Goal: Communication & Community: Answer question/provide support

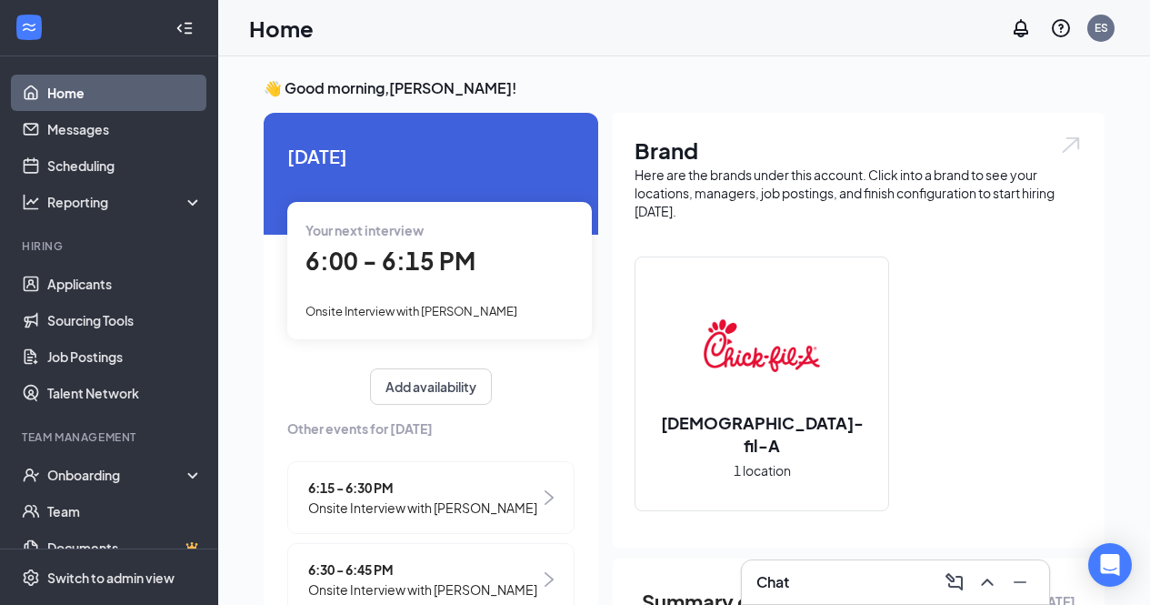
click at [806, 578] on div "Chat" at bounding box center [896, 581] width 278 height 29
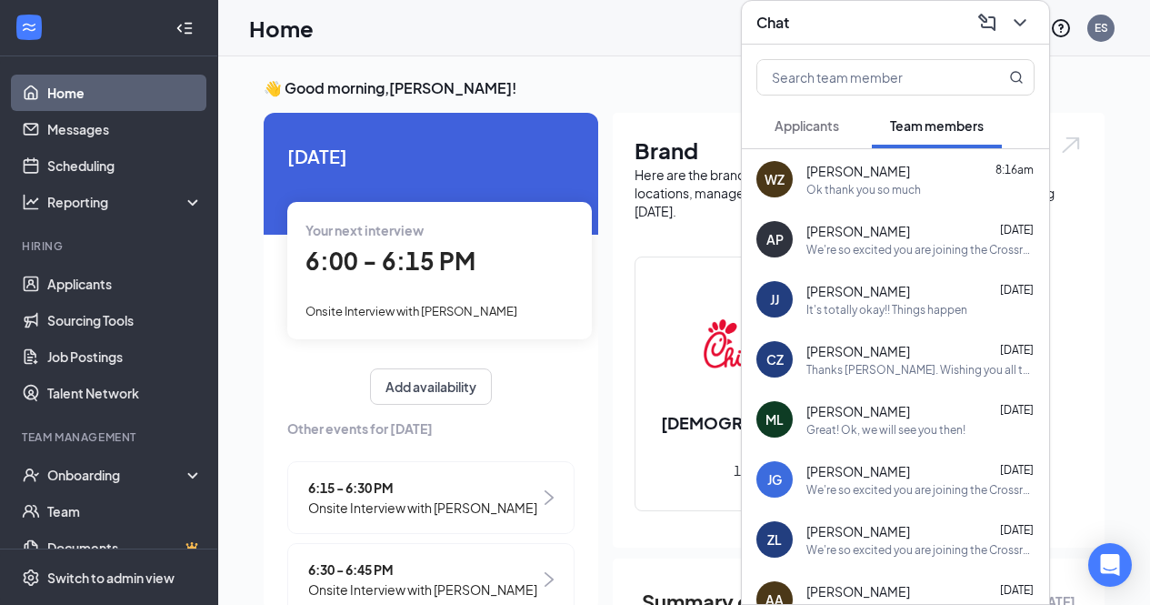
click at [839, 187] on div "Ok thank you so much" at bounding box center [864, 189] width 115 height 15
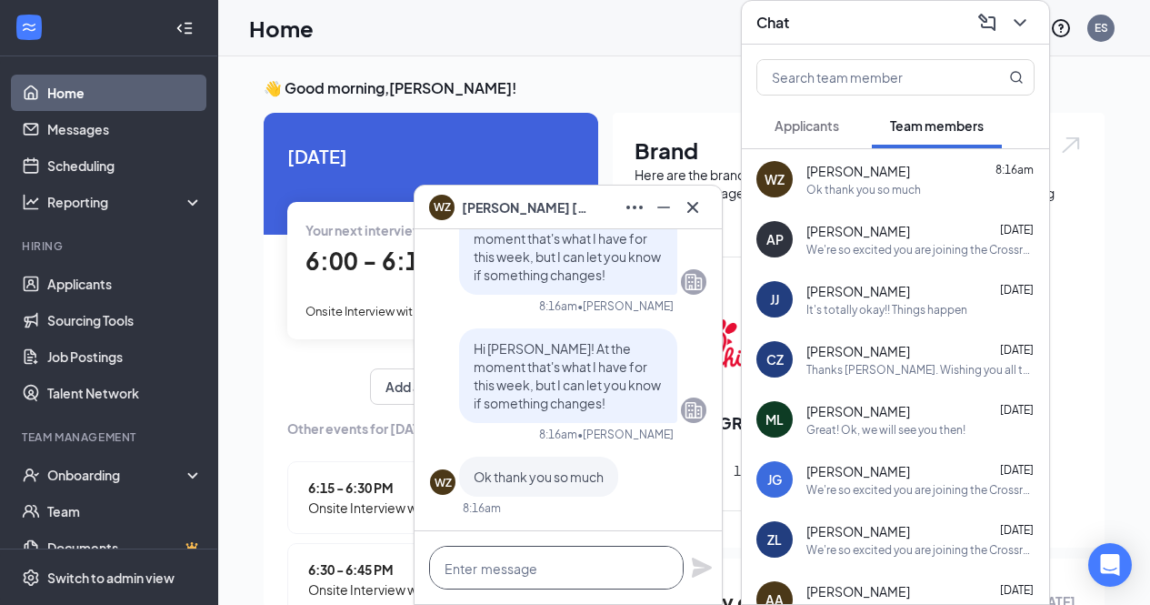
click at [577, 568] on textarea at bounding box center [556, 568] width 255 height 44
type textarea "i"
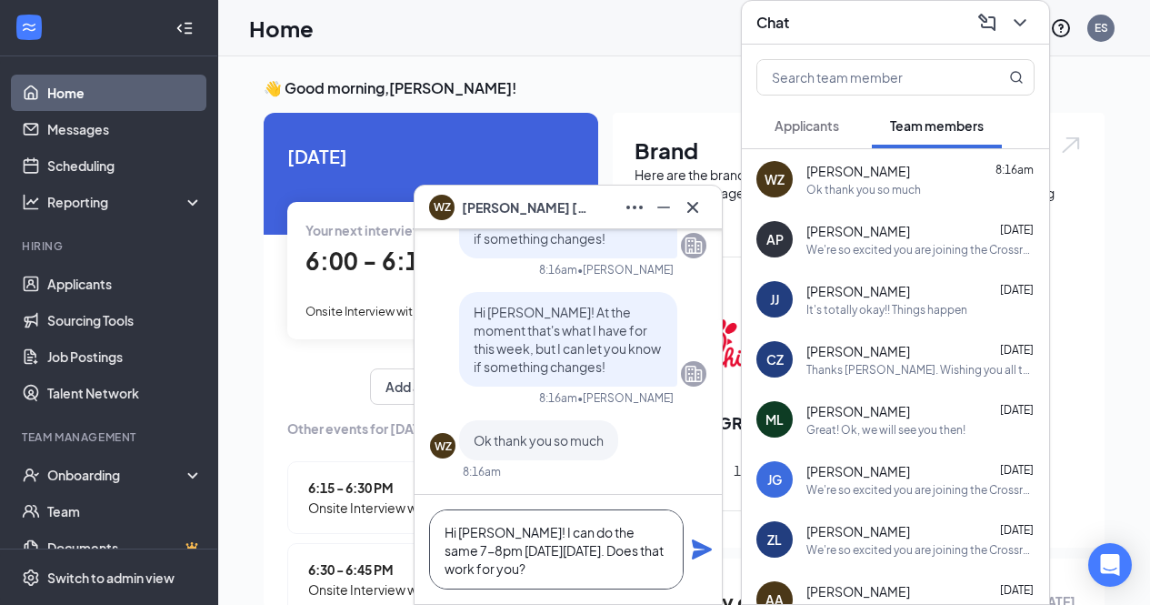
type textarea "Hi Wesley! I can do the same 7-8pm this Thursday, 9/18. Does that work for you?"
click at [701, 551] on icon "Plane" at bounding box center [702, 549] width 20 height 20
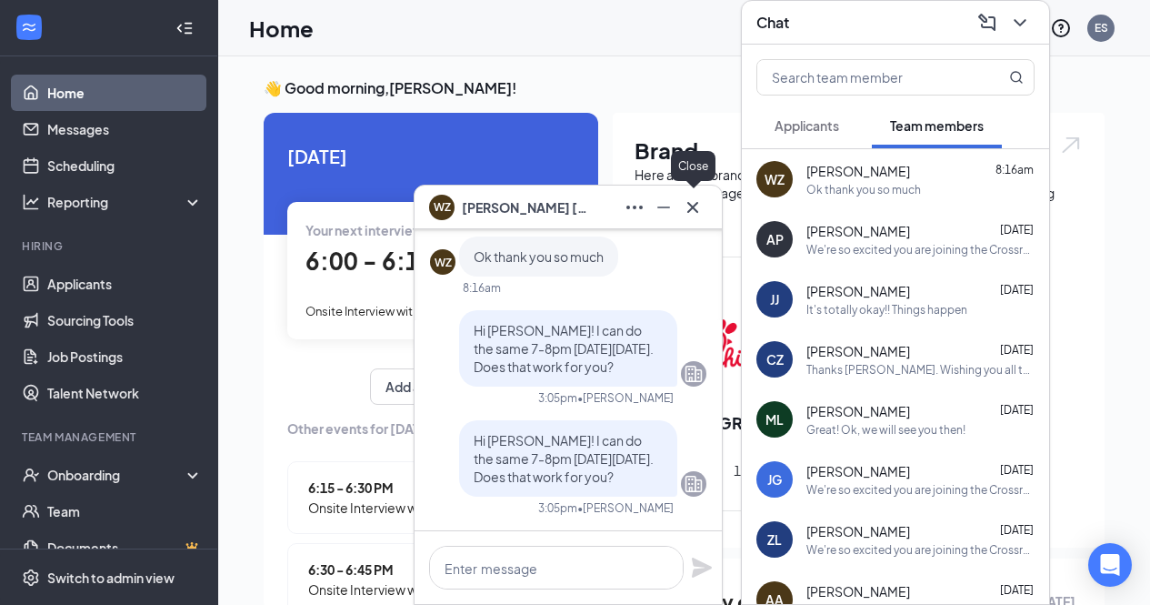
click at [695, 208] on icon "Cross" at bounding box center [692, 206] width 11 height 11
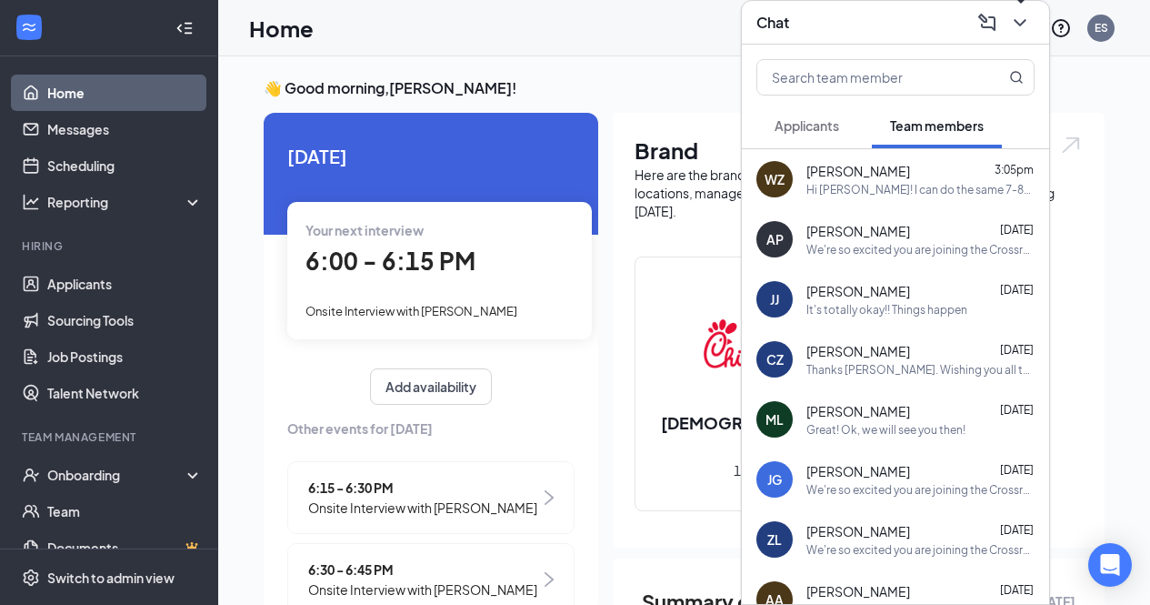
click at [1016, 22] on icon "ChevronDown" at bounding box center [1020, 22] width 12 height 7
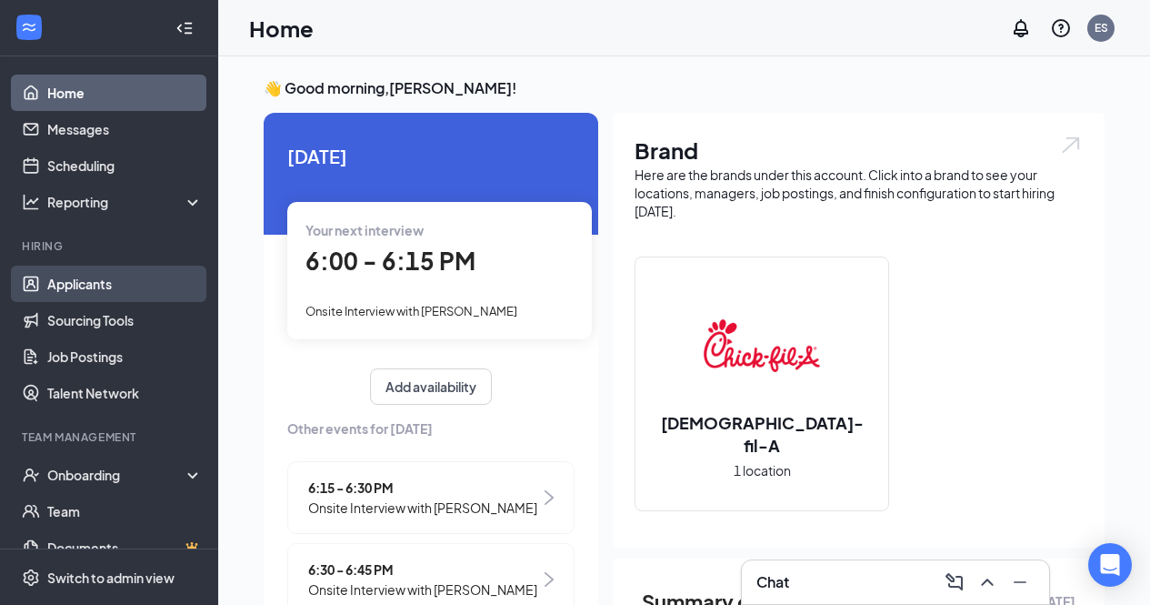
click at [111, 288] on link "Applicants" at bounding box center [124, 284] width 155 height 36
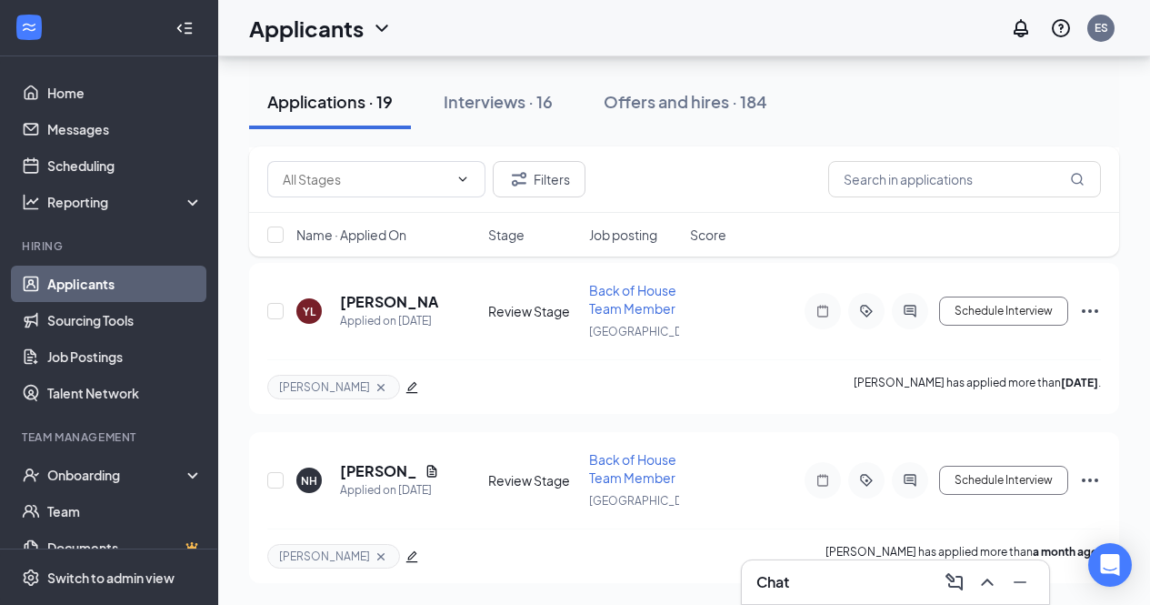
scroll to position [3274, 0]
click at [667, 101] on div "Offers and hires · 184" at bounding box center [686, 101] width 164 height 23
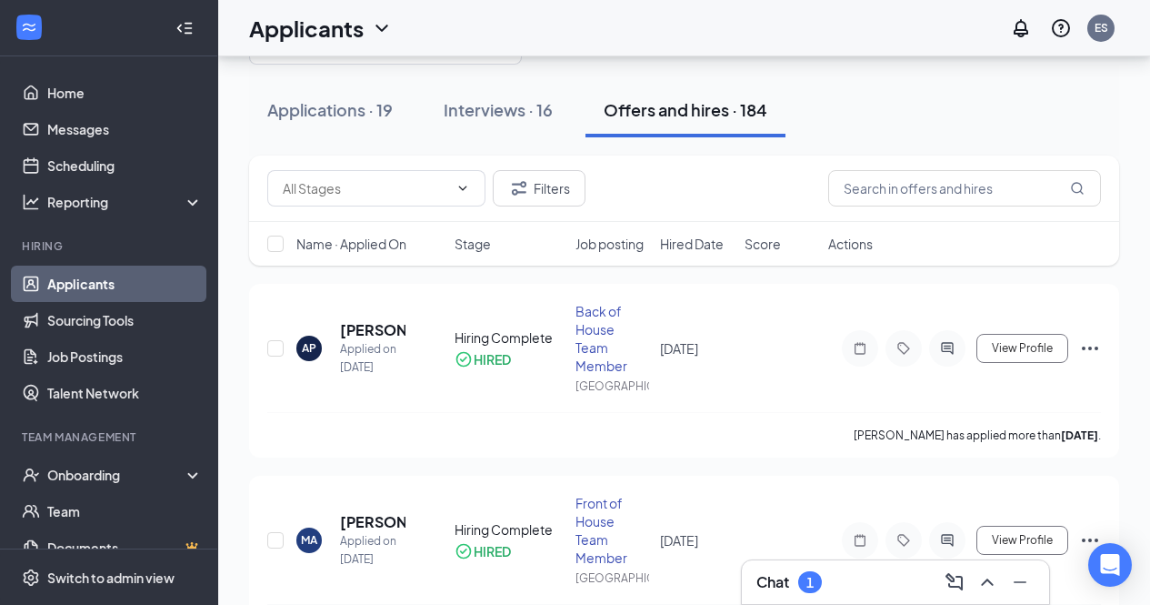
scroll to position [70, 0]
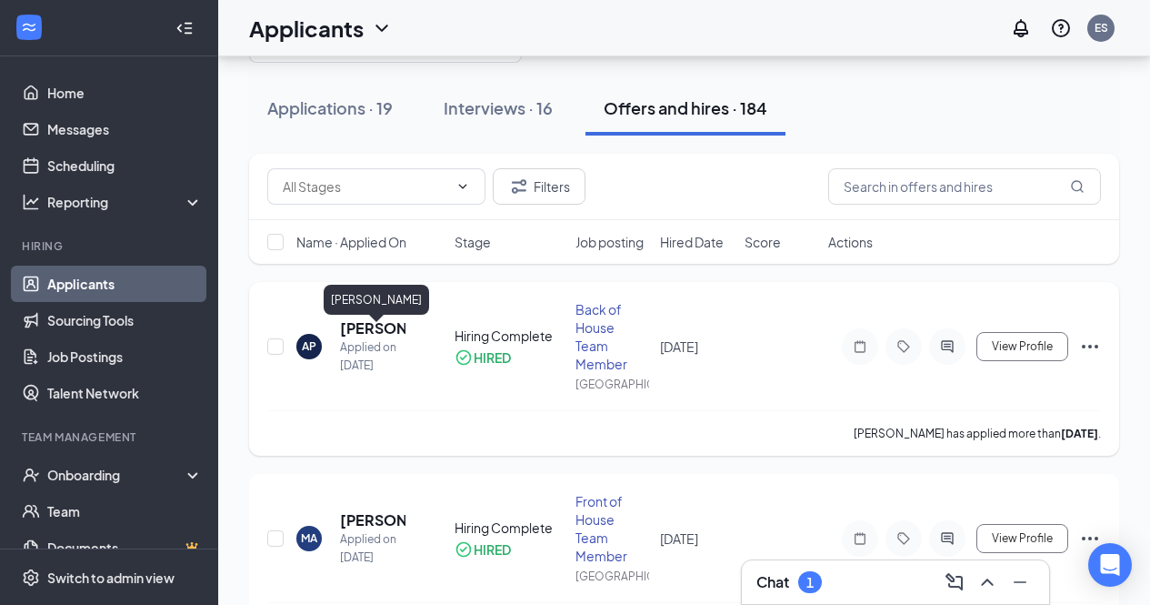
click at [380, 333] on h5 "Asuncion Ponce" at bounding box center [372, 328] width 65 height 20
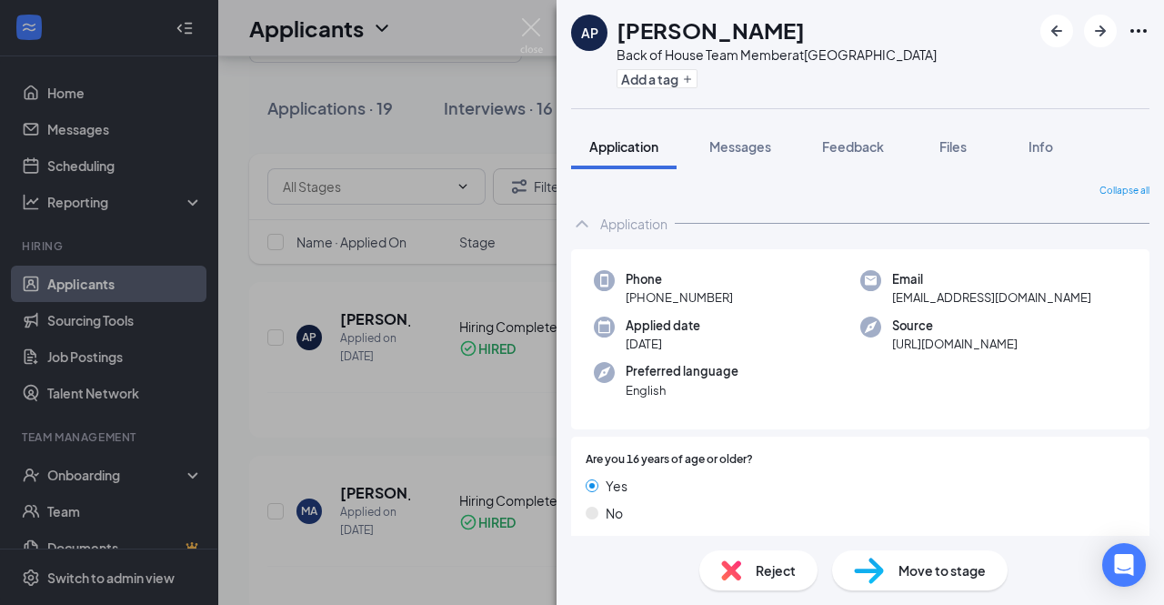
drag, startPoint x: 789, startPoint y: 29, endPoint x: 606, endPoint y: 35, distance: 183.8
click at [606, 35] on div "AP Asuncion Ponce Back of House Team Member at Crossroads Center Add a tag" at bounding box center [754, 54] width 366 height 79
copy div "Asuncion Ponce"
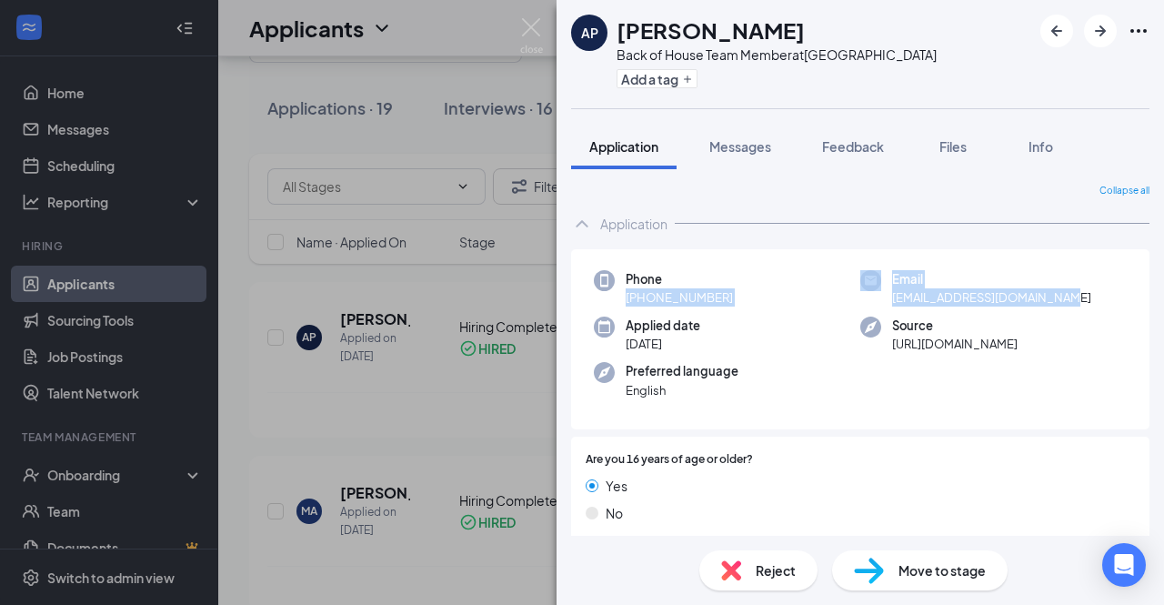
drag, startPoint x: 1076, startPoint y: 299, endPoint x: 612, endPoint y: 307, distance: 463.8
click at [612, 307] on div "Phone +1 (320) 966-3974 Email asuncionponce220@gmail.com Applied date Sep 5 Sou…" at bounding box center [860, 339] width 578 height 181
copy div "+1 (320) 966-3974 Email asuncionponce220@gmail.com"
click at [527, 39] on img at bounding box center [531, 35] width 23 height 35
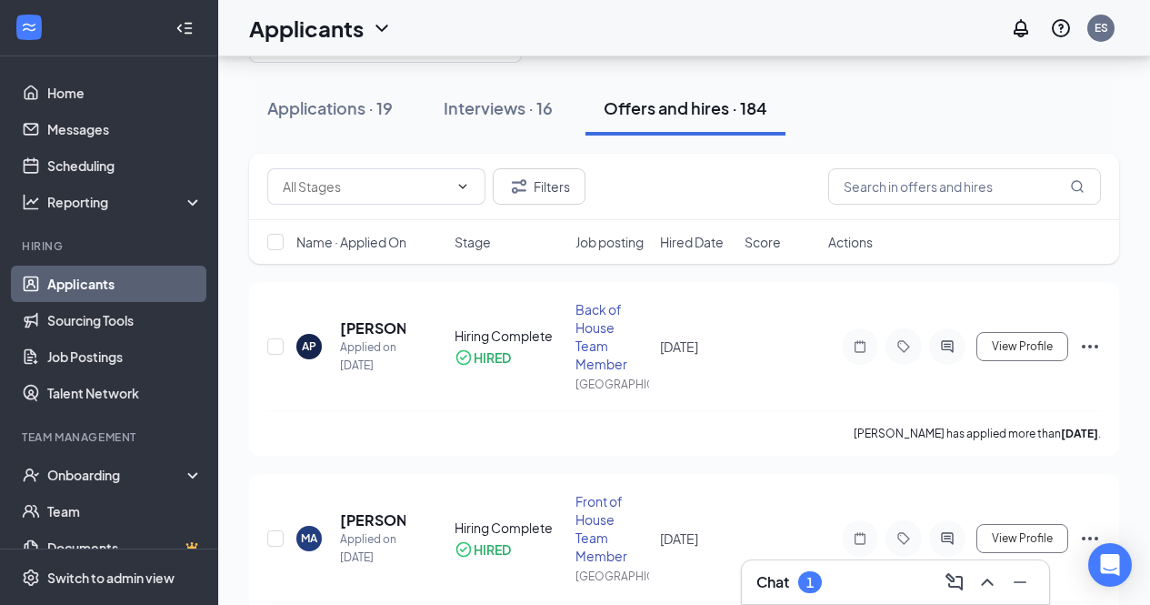
click at [872, 591] on div "Chat 1" at bounding box center [896, 581] width 278 height 29
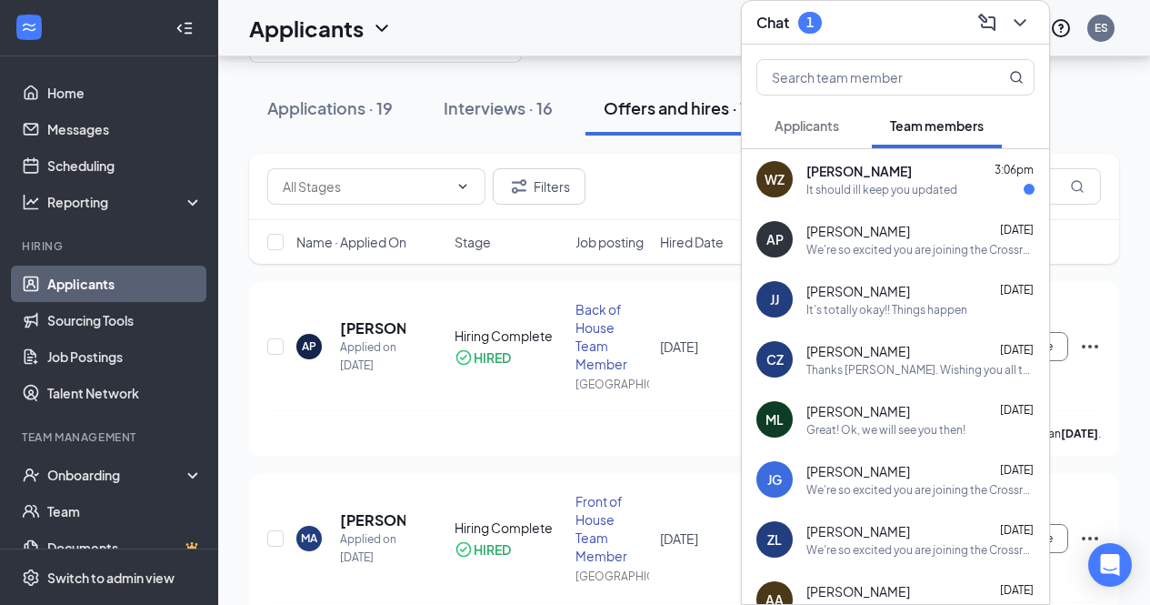
click at [867, 195] on div "It should ill keep you updated" at bounding box center [882, 189] width 151 height 15
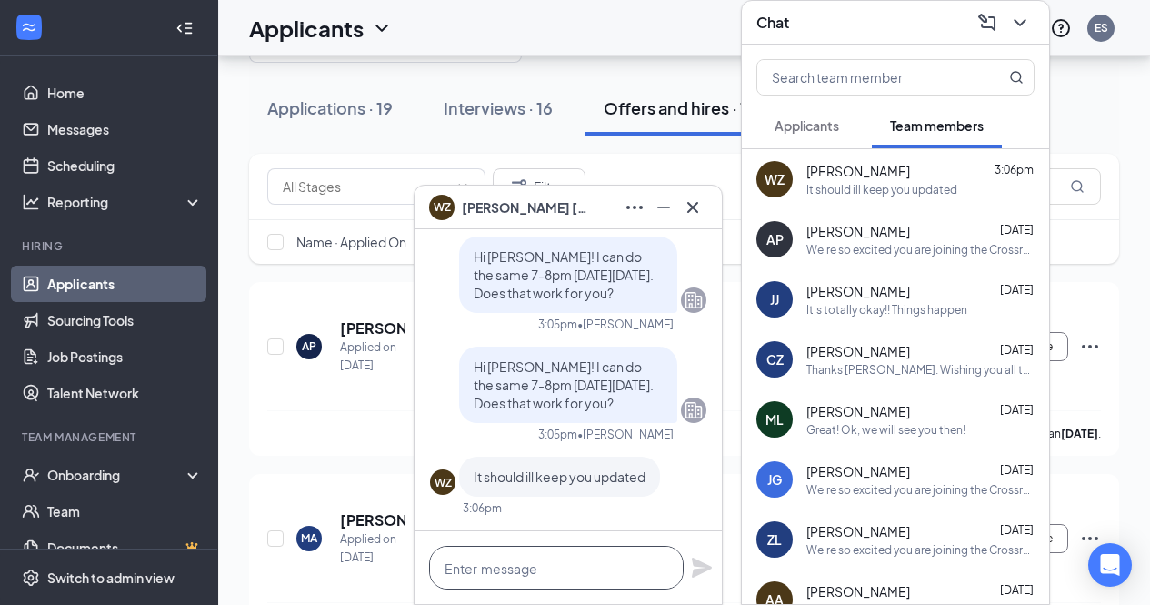
click at [544, 564] on textarea at bounding box center [556, 568] width 255 height 44
type textarea "Ok, when will you know by?"
click at [698, 566] on icon "Plane" at bounding box center [702, 567] width 20 height 20
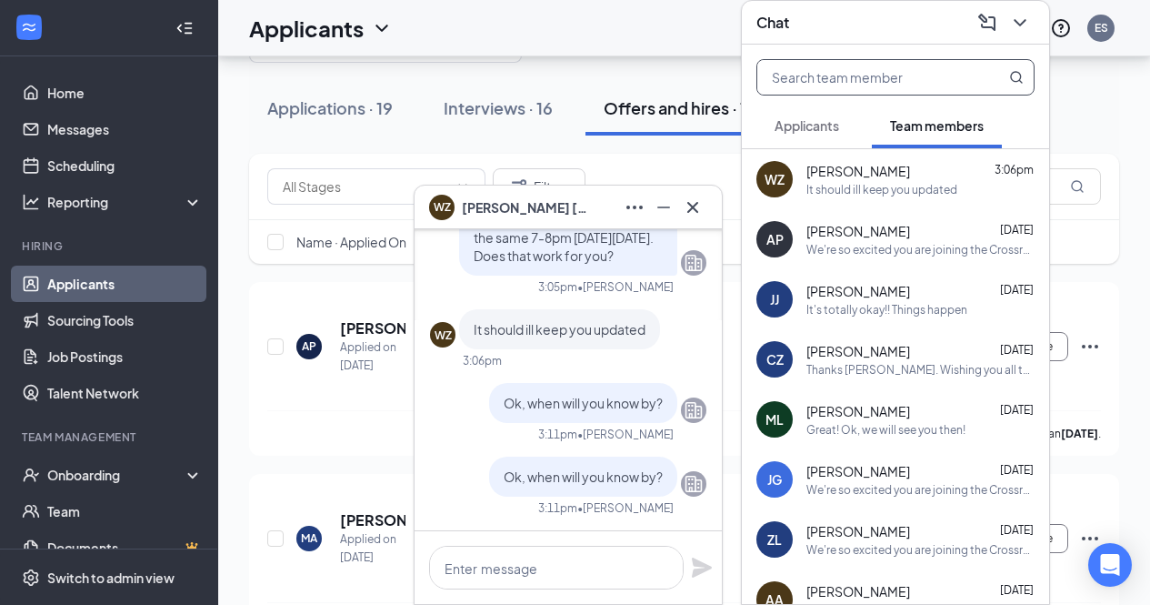
click at [828, 82] on input "text" at bounding box center [864, 77] width 215 height 35
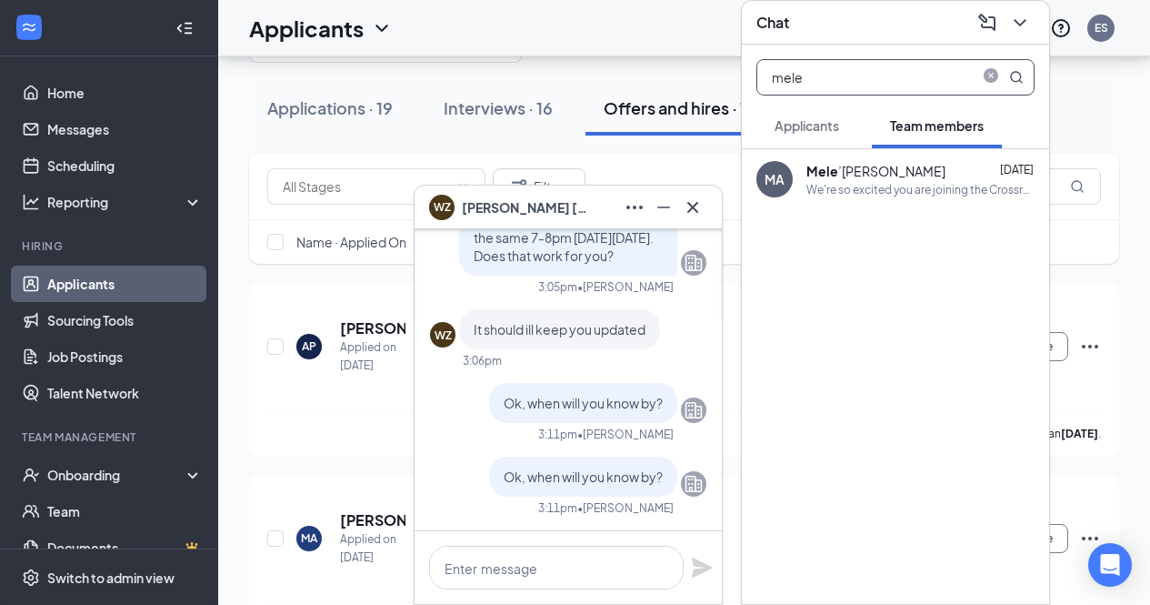
type input "mele"
click at [847, 183] on div "We're so excited you are joining the Crossroads Center Chick-fil-Ateam ! Do you…" at bounding box center [921, 189] width 228 height 15
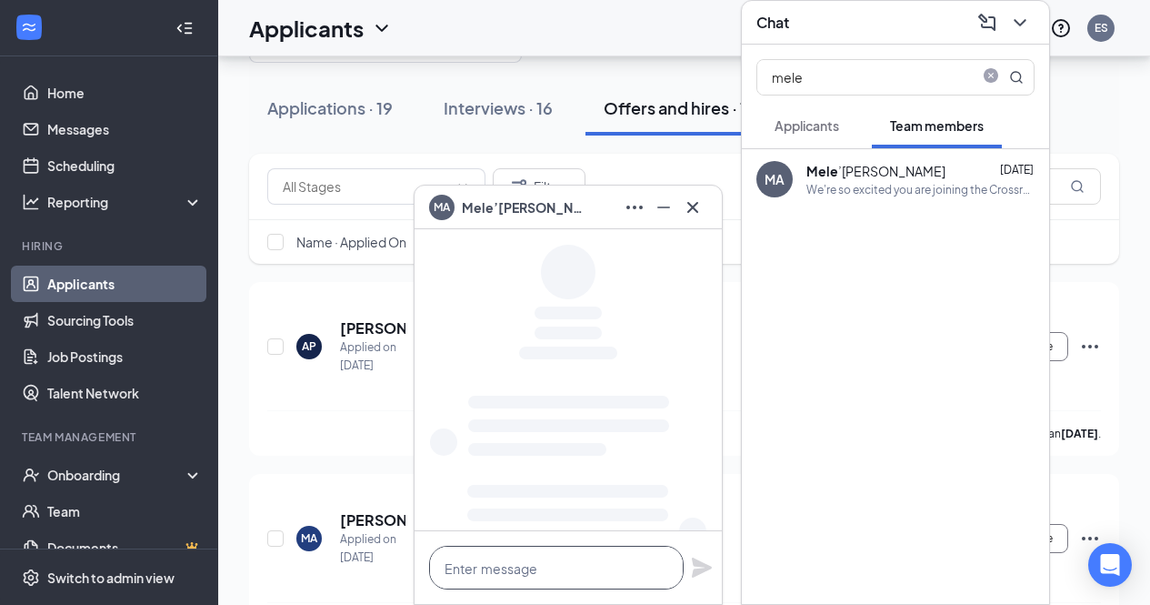
click at [559, 567] on textarea at bounding box center [556, 568] width 255 height 44
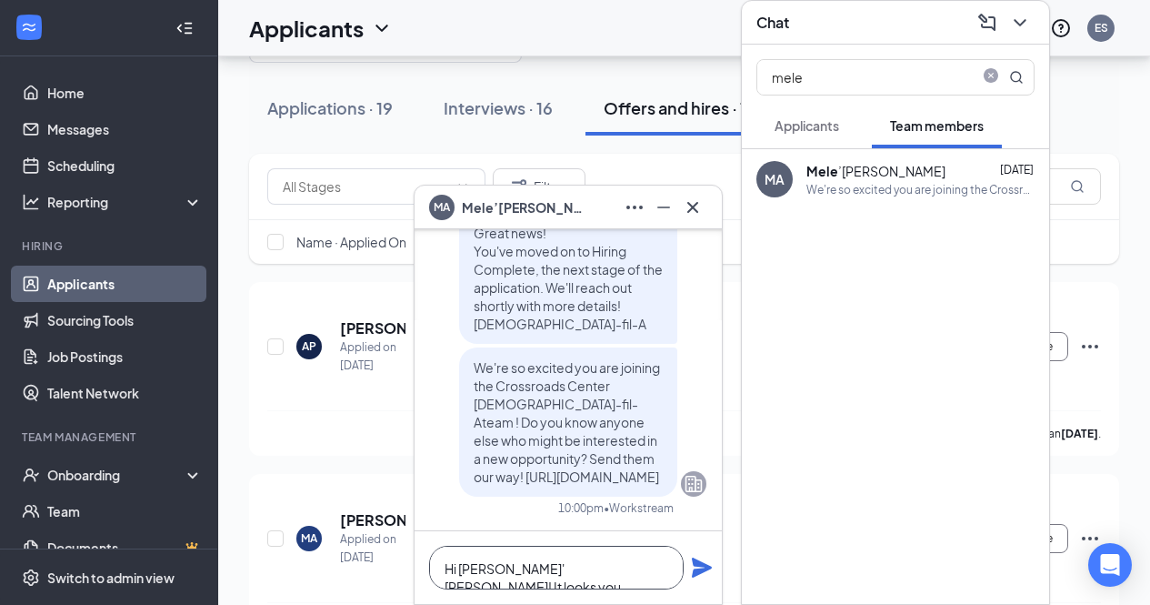
click at [567, 571] on textarea "Hi Mele' ana! It looks you" at bounding box center [556, 568] width 255 height 44
click at [646, 566] on textarea "Hi Mele' ana! It looks like you" at bounding box center [556, 568] width 255 height 44
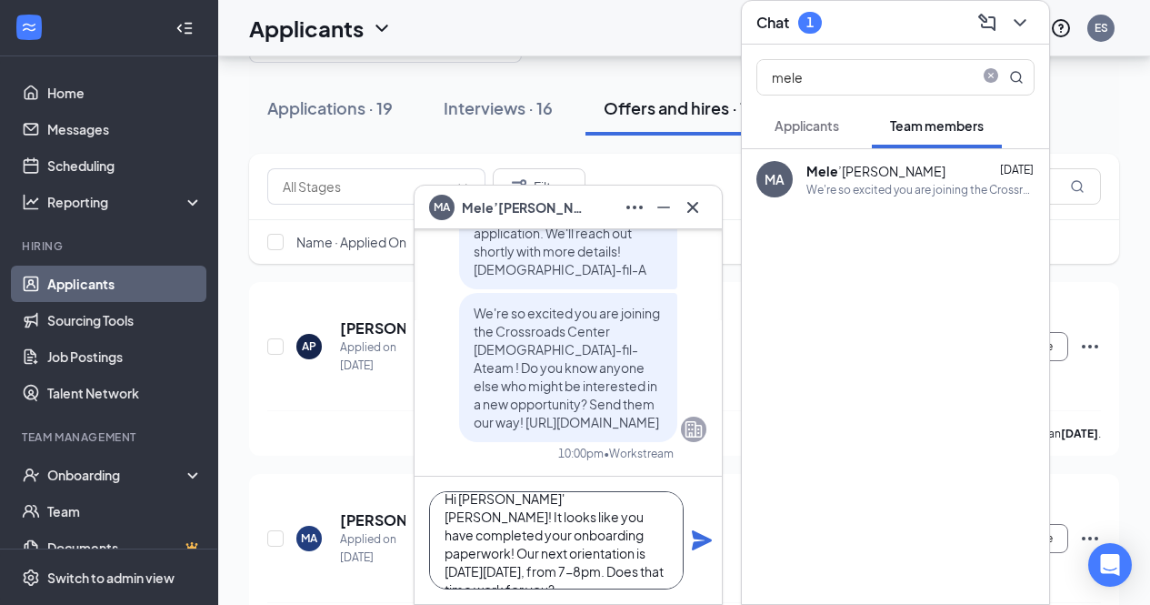
scroll to position [20, 0]
click at [646, 566] on textarea "Hi [PERSON_NAME]' [PERSON_NAME]! It looks like you have completed your onboardi…" at bounding box center [556, 540] width 255 height 98
type textarea "Hi [PERSON_NAME]' [PERSON_NAME]! It looks like you have completed your onboardi…"
click at [703, 541] on icon "Plane" at bounding box center [702, 540] width 20 height 20
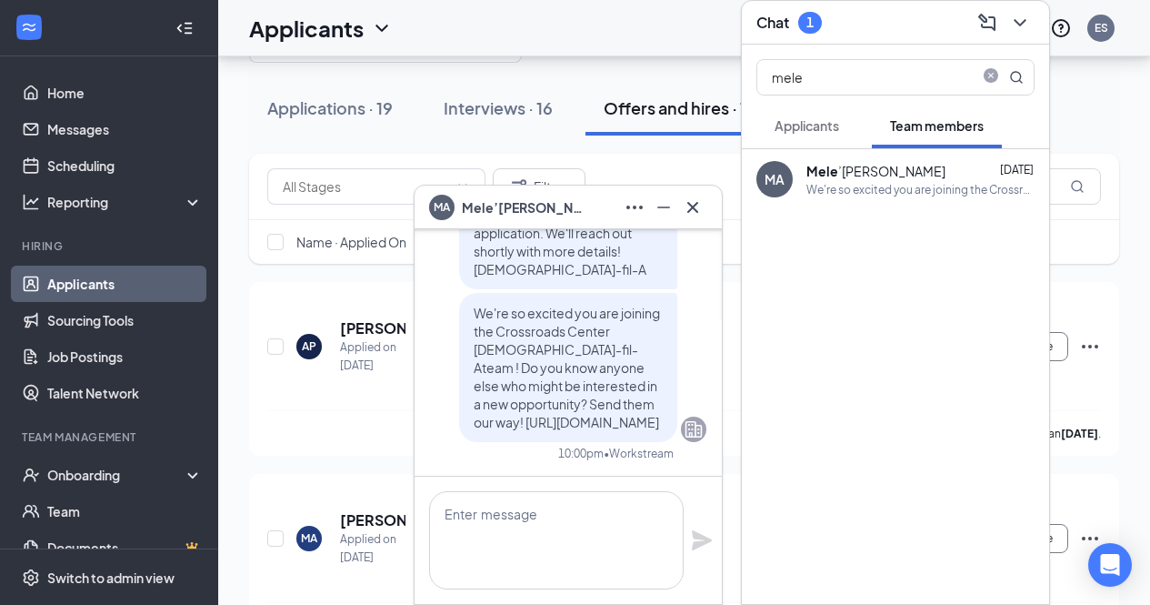
scroll to position [0, 0]
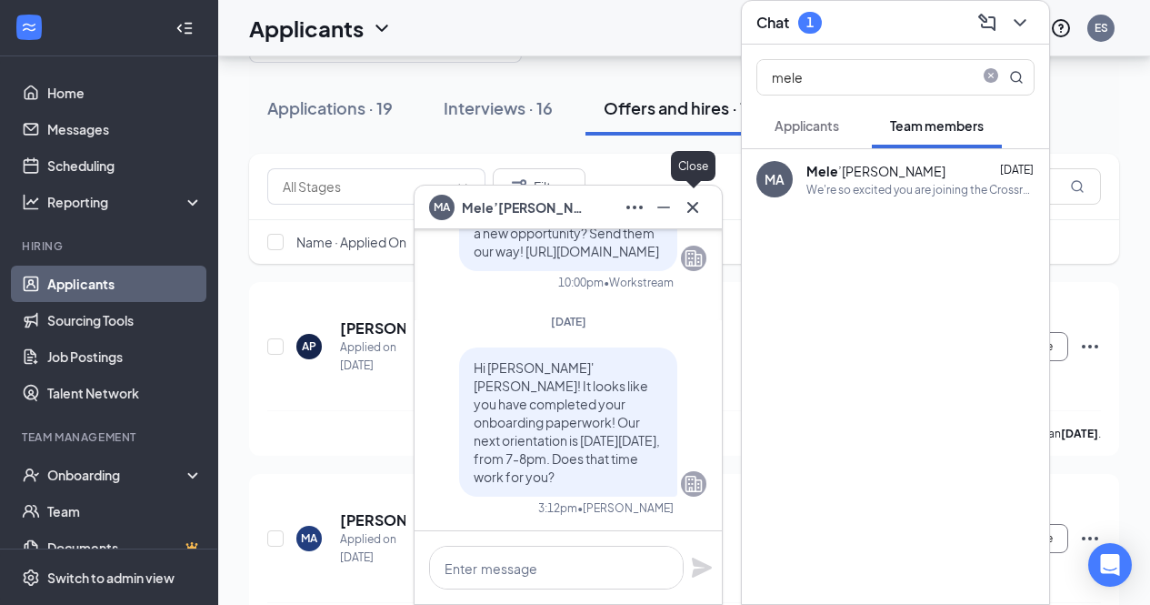
click at [703, 196] on icon "Cross" at bounding box center [693, 207] width 22 height 22
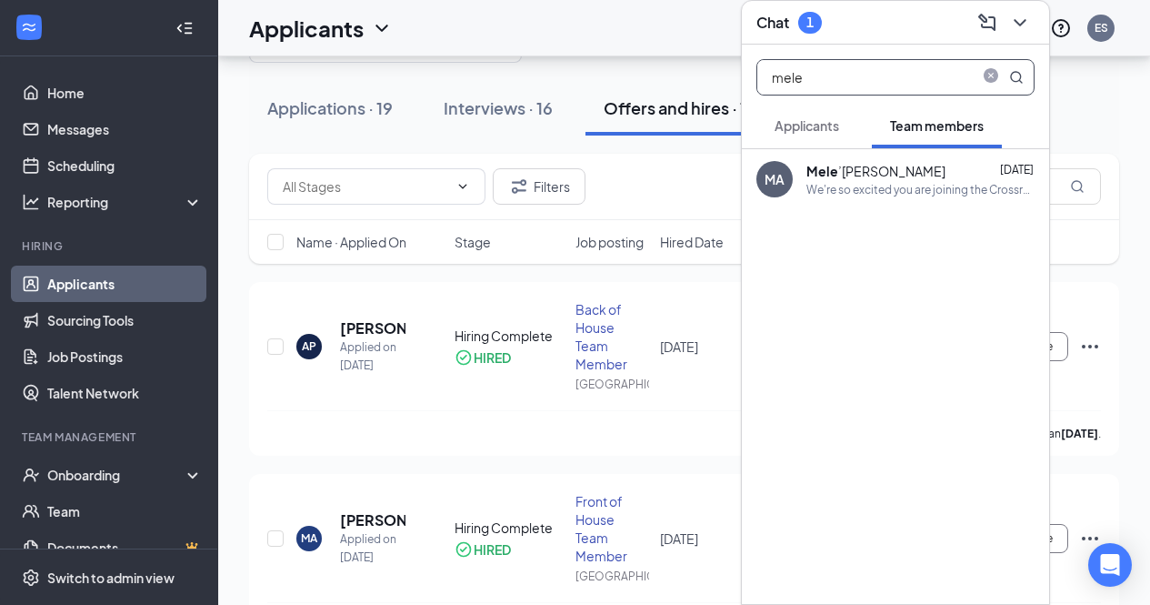
click at [979, 78] on span at bounding box center [1000, 77] width 47 height 35
click at [983, 78] on span "close-circle" at bounding box center [991, 77] width 22 height 22
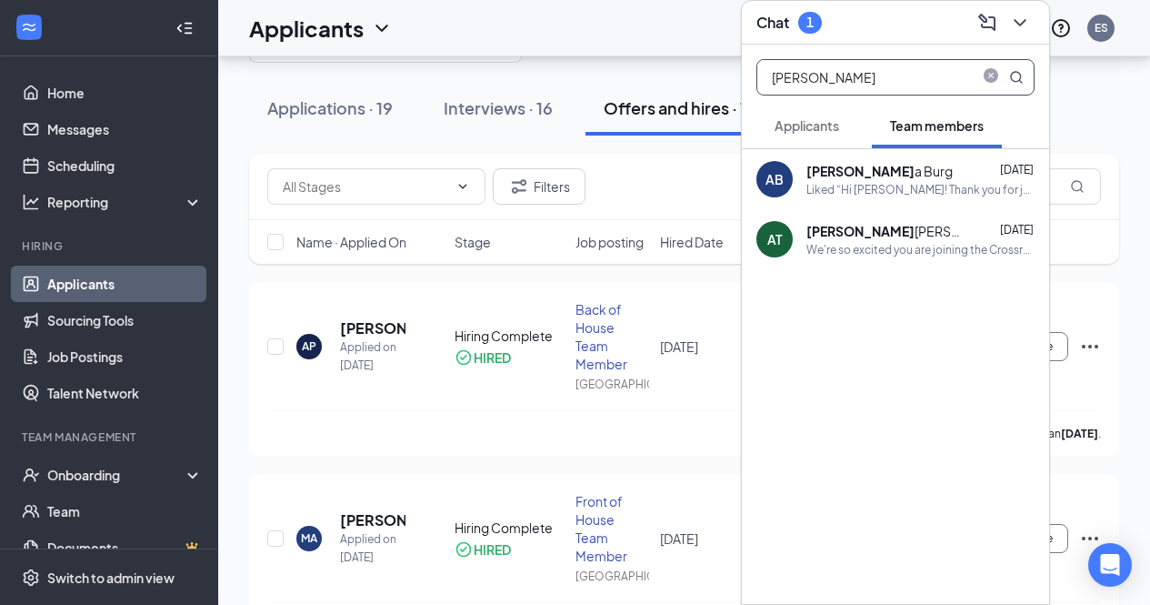
type input "alex"
click at [873, 215] on div "AT Alex ander Thillen Sep 12 We're so excited you are joining the Crossroads Ce…" at bounding box center [895, 239] width 307 height 60
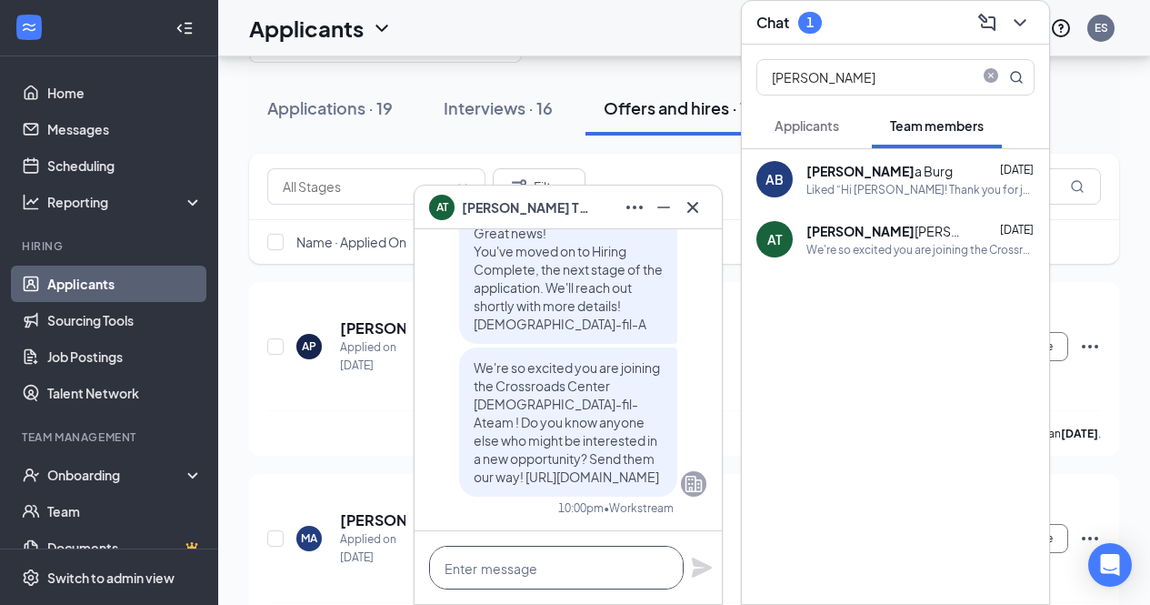
click at [550, 563] on textarea at bounding box center [556, 568] width 255 height 44
paste textarea "Hi [PERSON_NAME]' [PERSON_NAME]! It looks like you have completed your onboardi…"
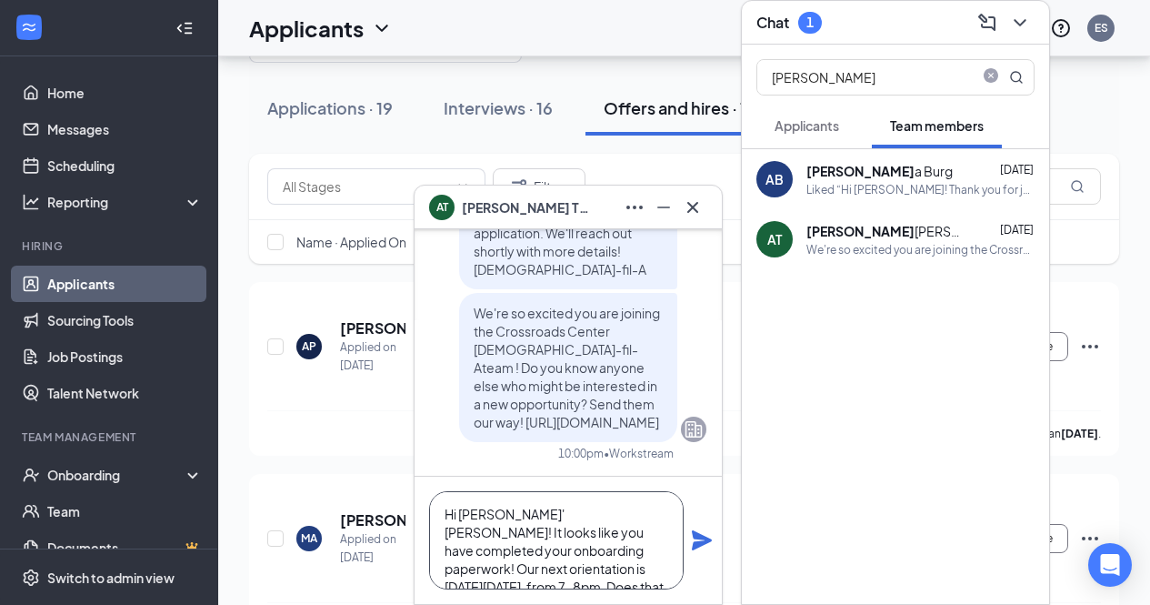
scroll to position [18, 0]
click at [520, 499] on textarea "Hi [PERSON_NAME]' [PERSON_NAME]! It looks like you have completed your onboardi…" at bounding box center [556, 540] width 255 height 98
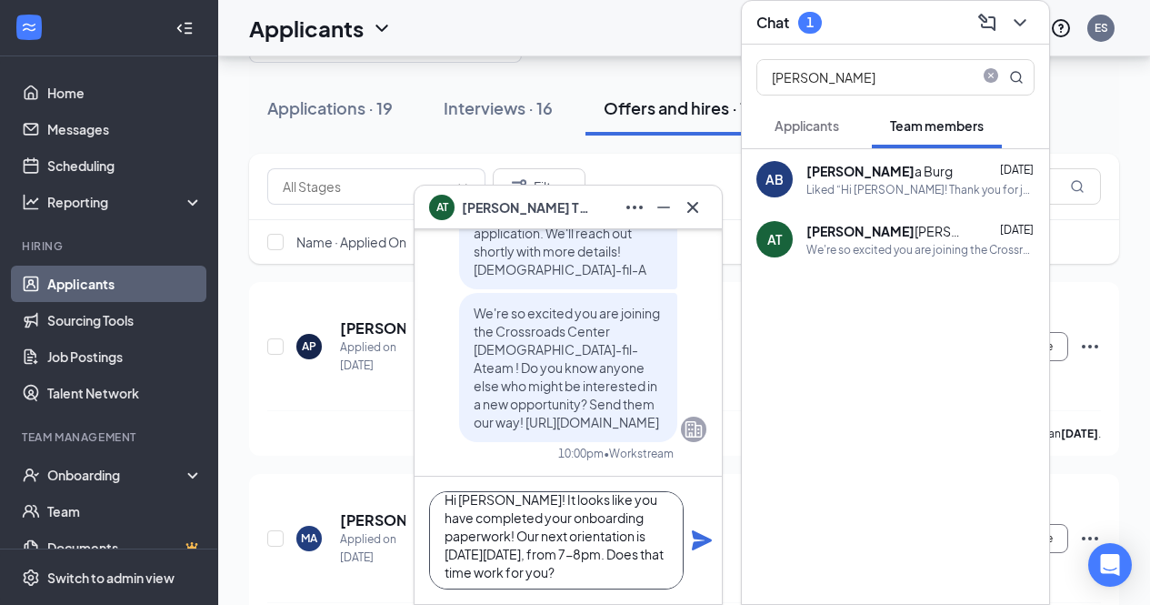
scroll to position [20, 0]
type textarea "Hi [PERSON_NAME]! It looks like you have completed your onboarding paperwork! O…"
click at [697, 536] on icon "Plane" at bounding box center [702, 540] width 20 height 20
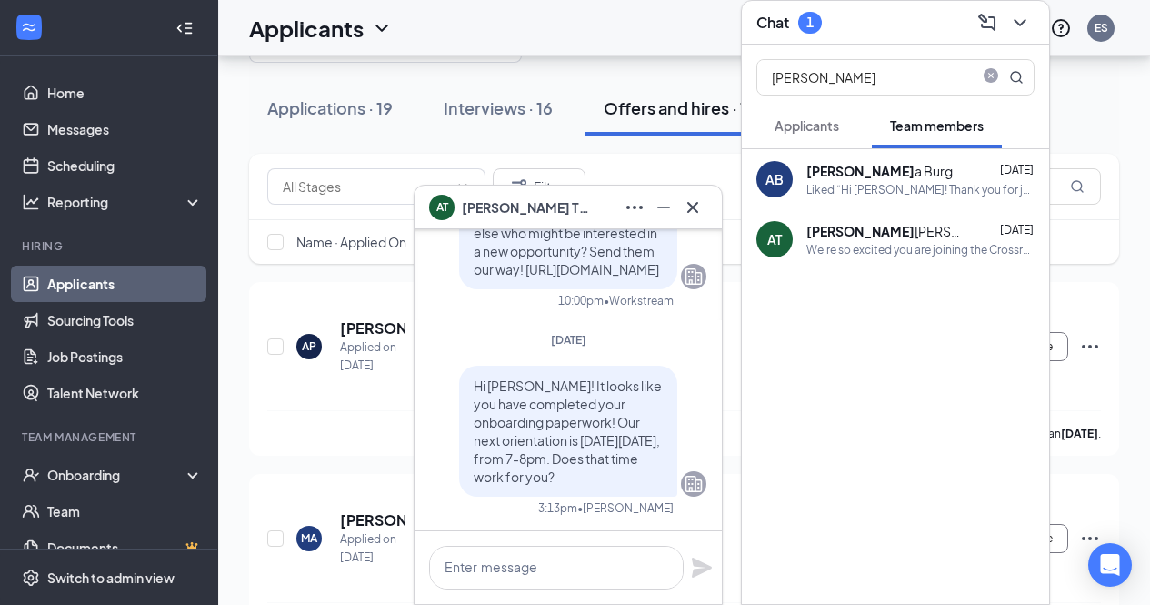
scroll to position [0, 0]
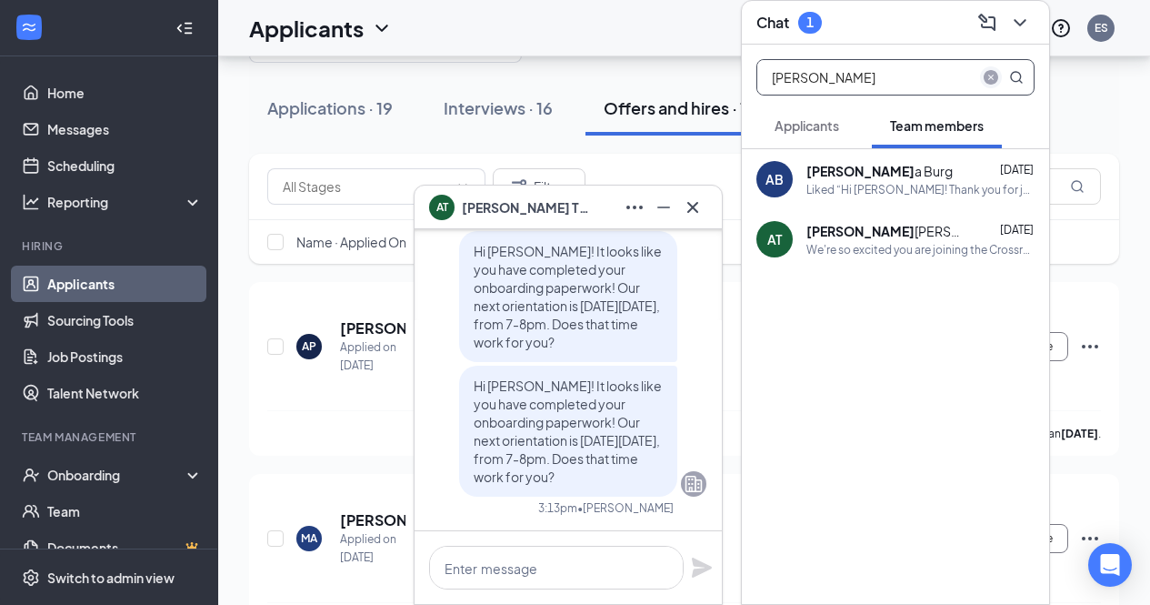
click at [991, 73] on icon "close-circle" at bounding box center [991, 77] width 15 height 15
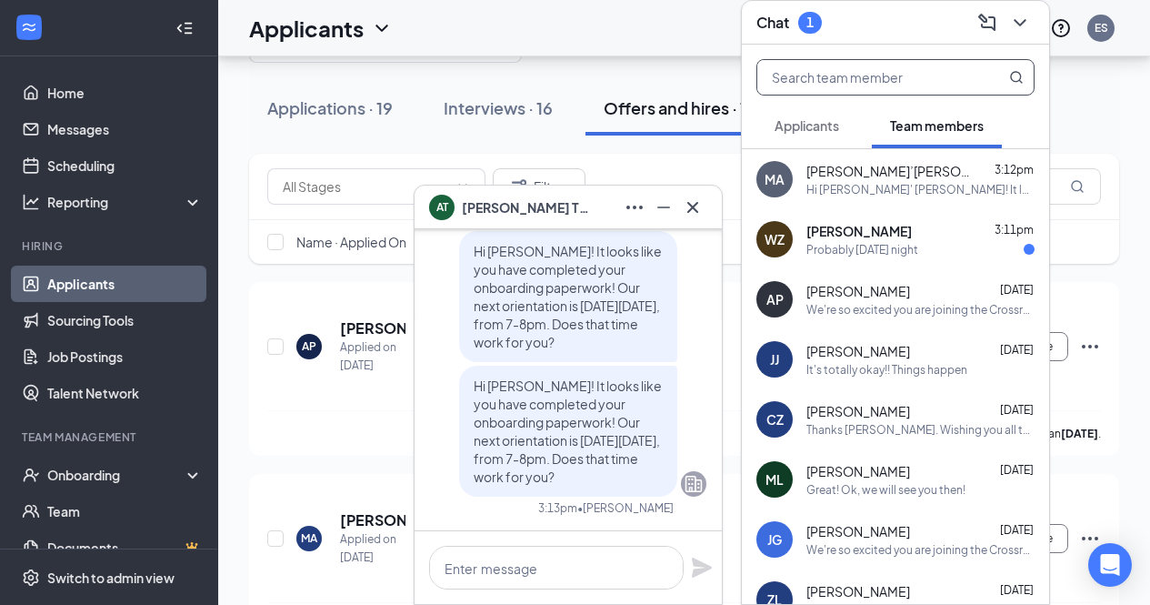
click at [838, 246] on div "Probably Tuesday night" at bounding box center [863, 249] width 112 height 15
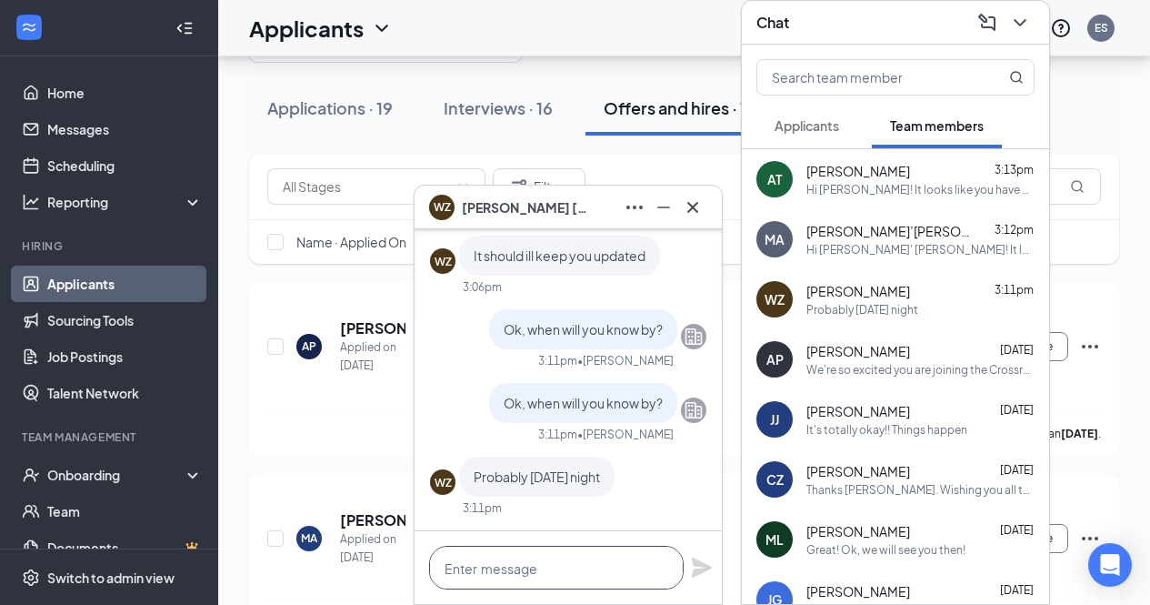
click at [534, 569] on textarea at bounding box center [556, 568] width 255 height 44
type textarea "Great, thanks."
click at [703, 567] on icon "Plane" at bounding box center [702, 567] width 20 height 20
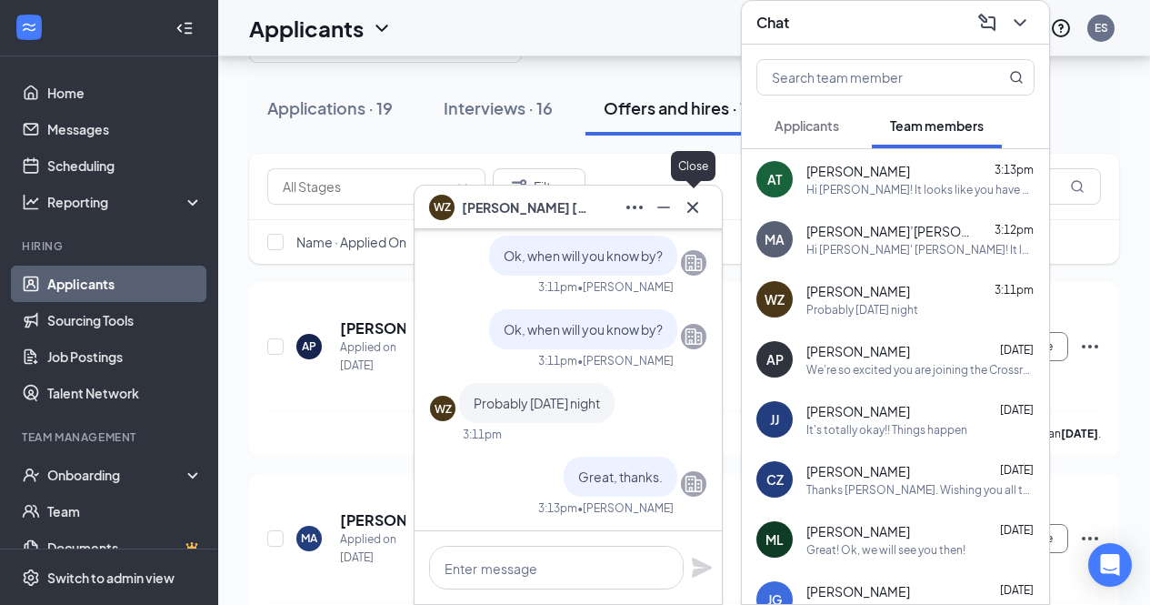
click at [696, 209] on icon "Cross" at bounding box center [692, 206] width 11 height 11
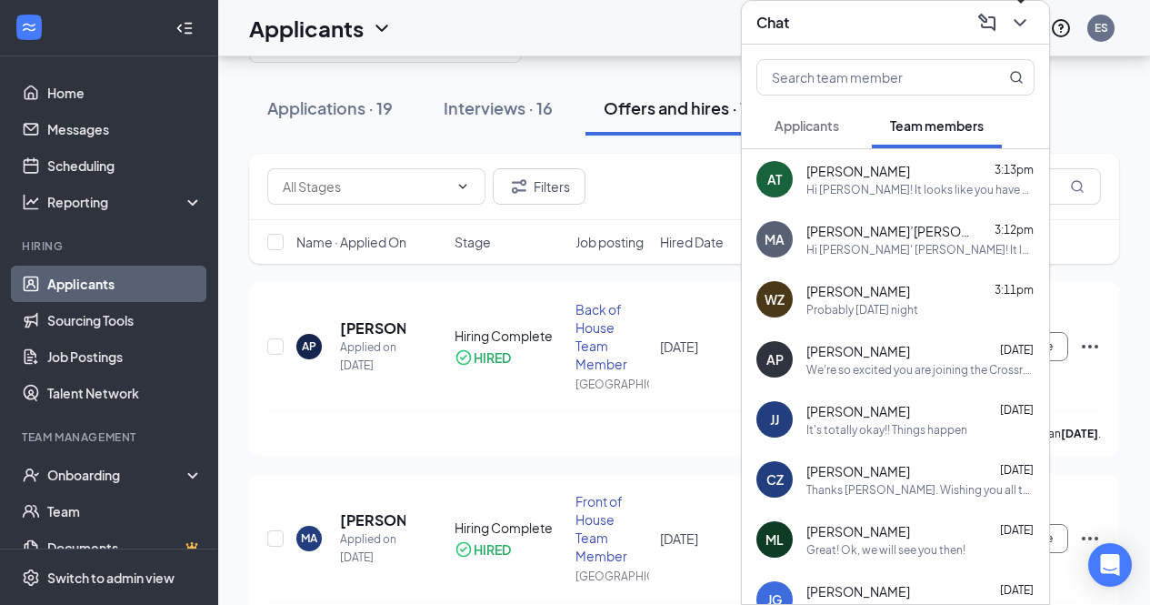
click at [1023, 18] on icon "ChevronDown" at bounding box center [1020, 23] width 22 height 22
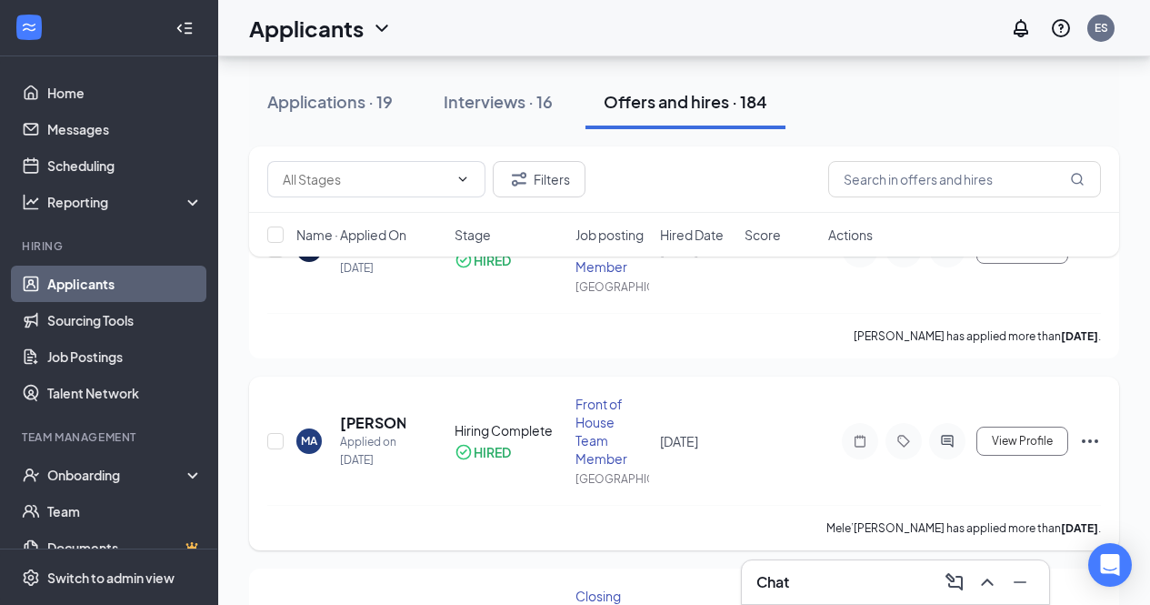
scroll to position [157, 0]
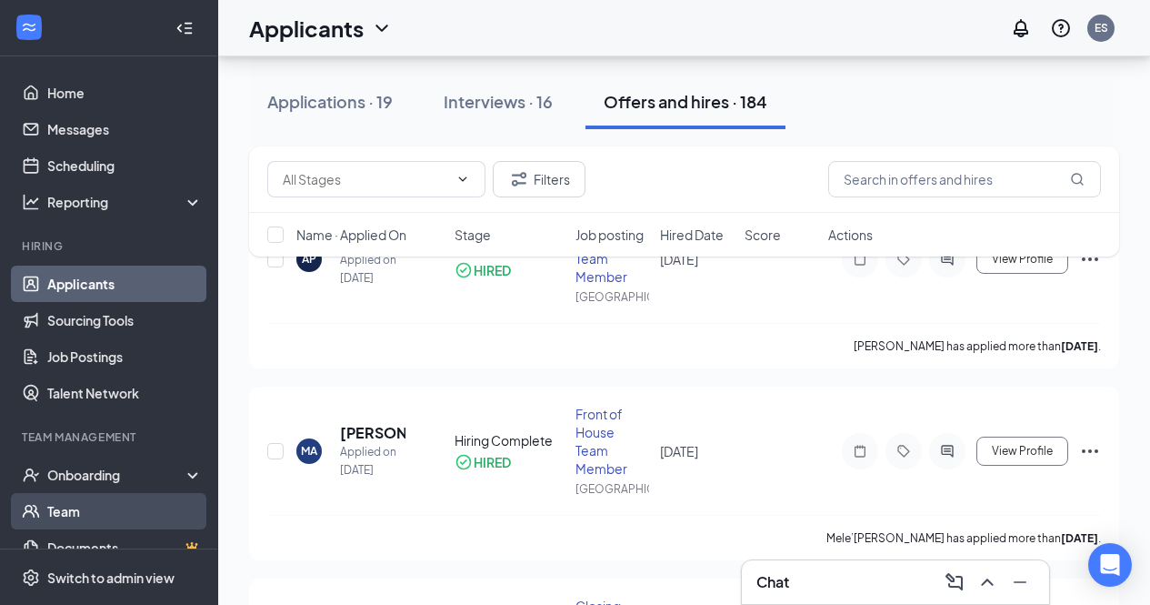
click at [90, 517] on link "Team" at bounding box center [124, 511] width 155 height 36
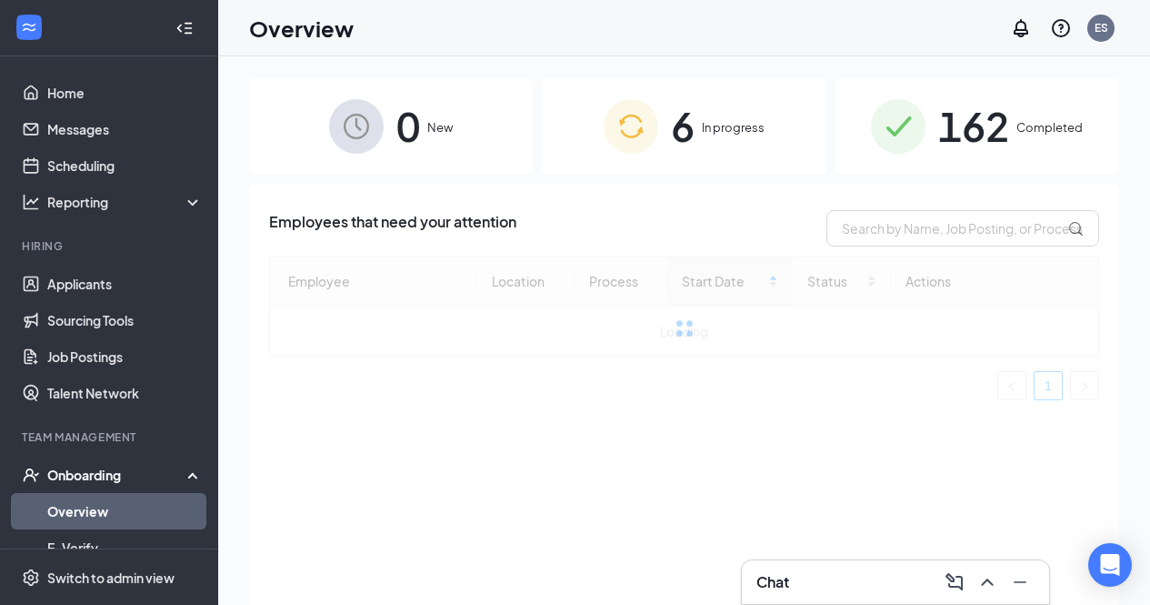
click at [678, 120] on span "6" at bounding box center [683, 126] width 24 height 63
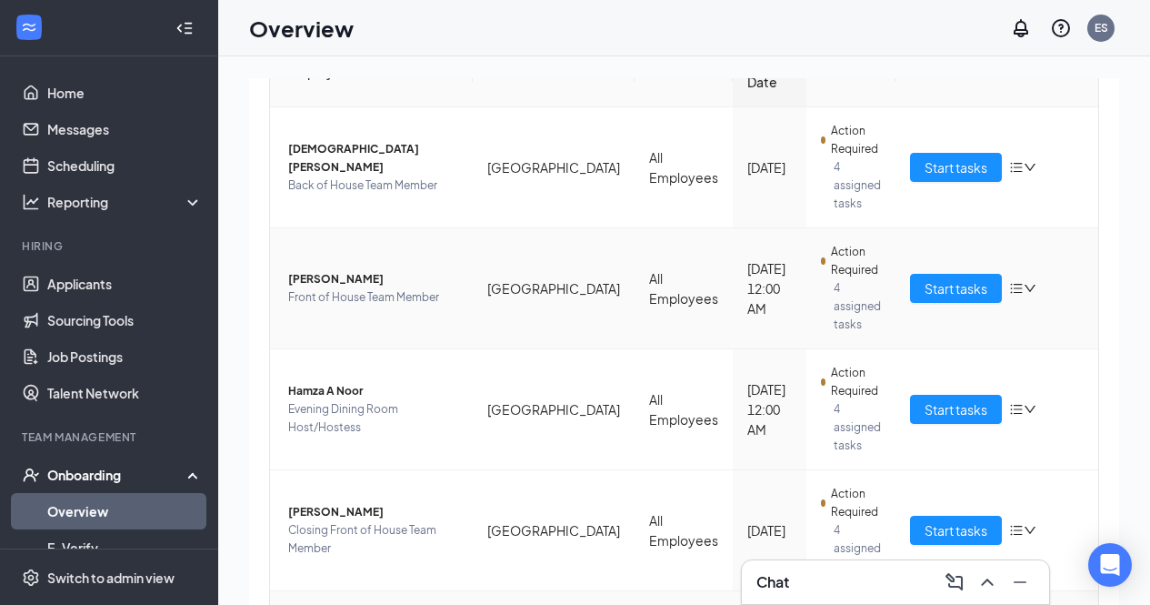
scroll to position [216, 0]
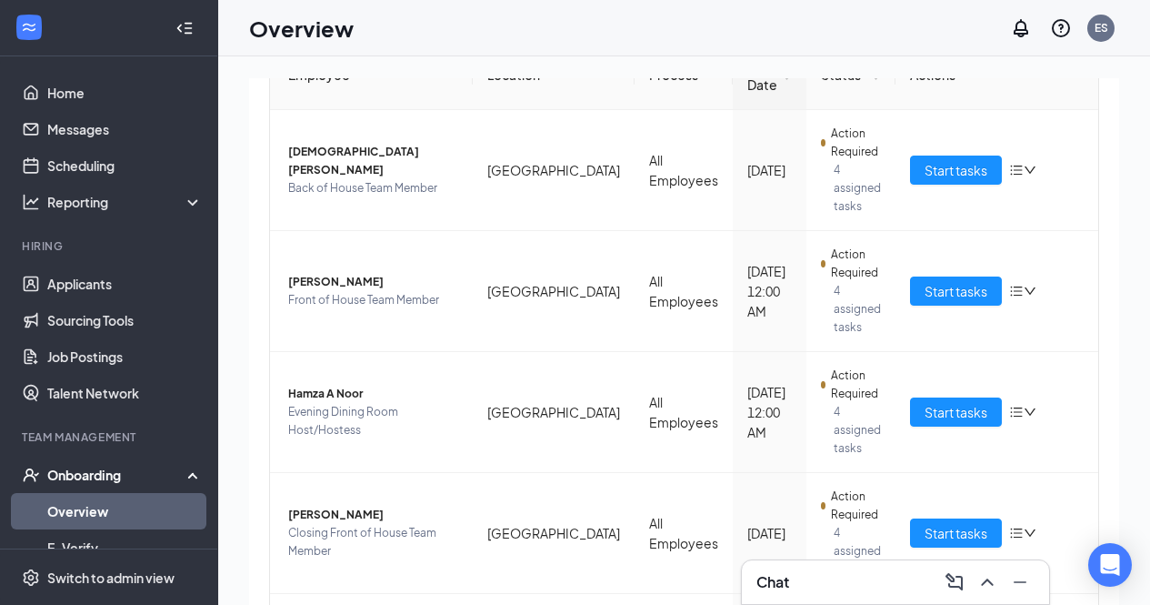
click at [797, 587] on div "Chat" at bounding box center [896, 581] width 278 height 29
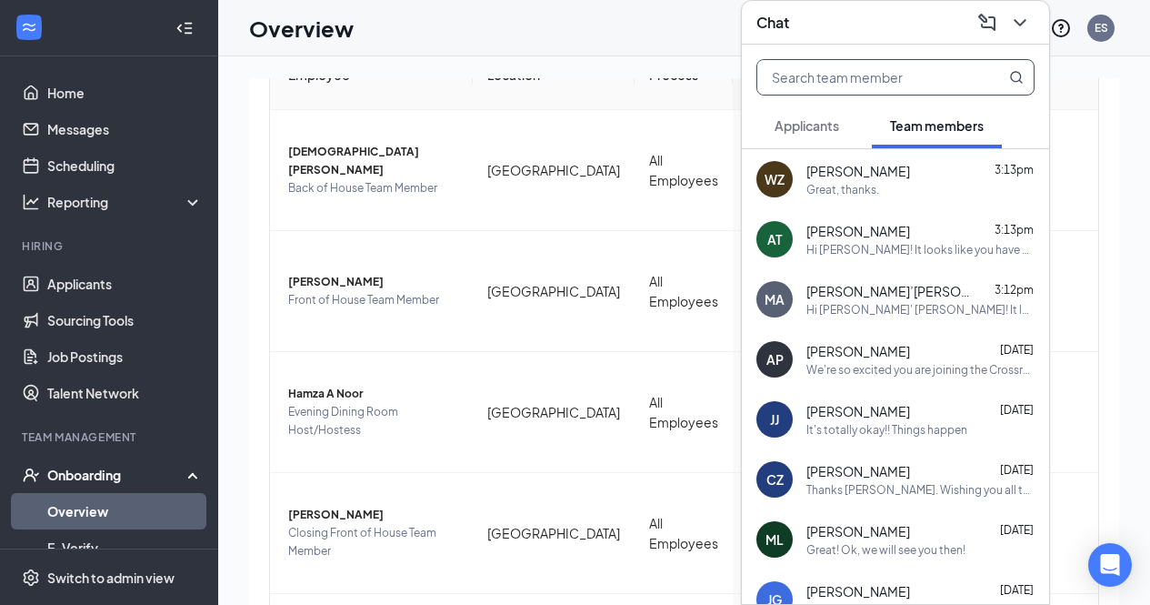
click at [847, 76] on input "text" at bounding box center [864, 77] width 215 height 35
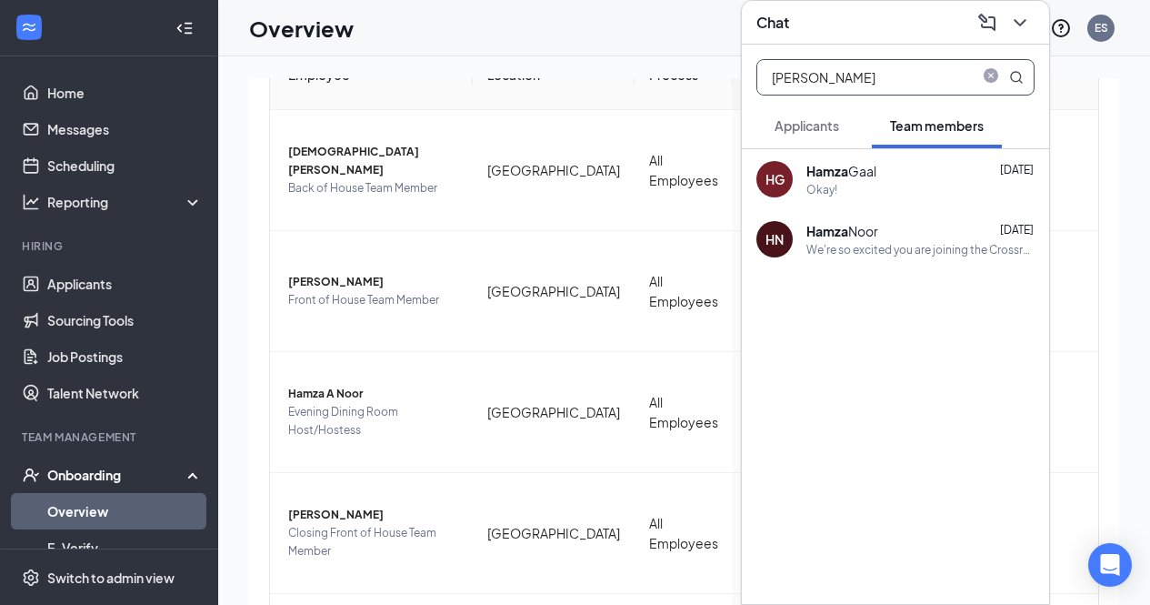
type input "[PERSON_NAME]"
click at [867, 236] on div "[PERSON_NAME]" at bounding box center [843, 231] width 72 height 18
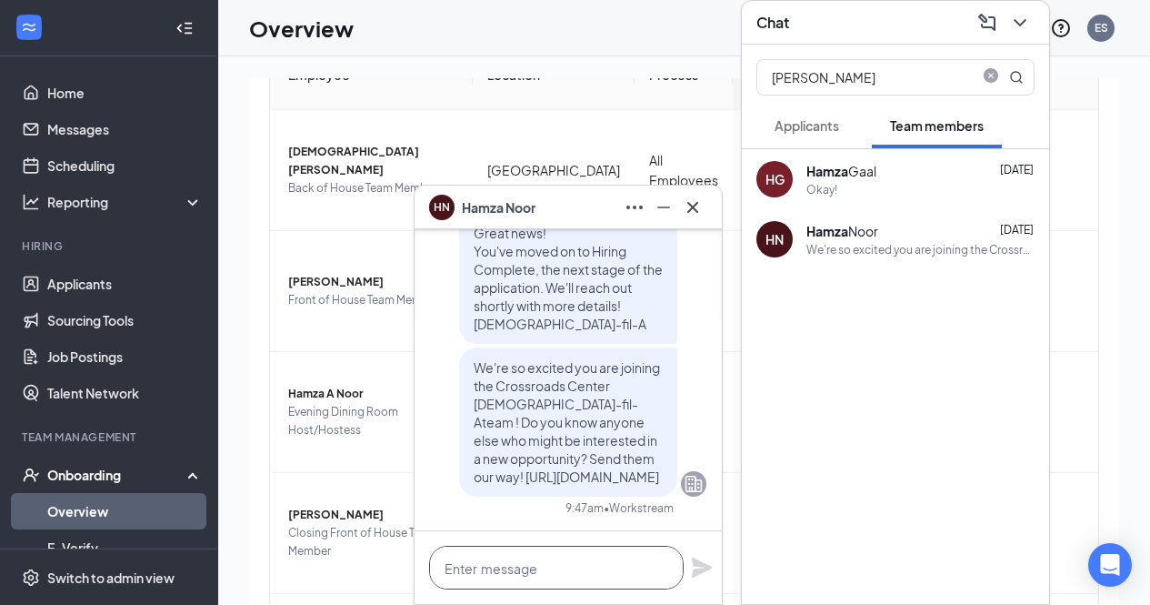
click at [567, 561] on textarea at bounding box center [556, 568] width 255 height 44
paste textarea "Hi [PERSON_NAME]' [PERSON_NAME]! It looks like you have completed your onboardi…"
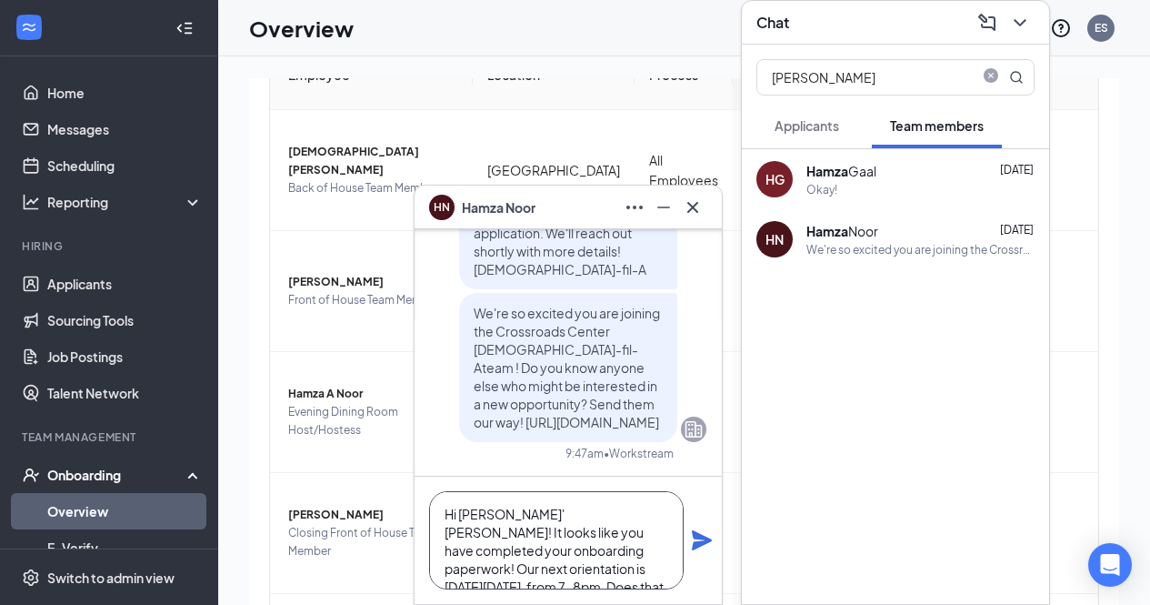
scroll to position [18, 0]
click at [516, 497] on textarea "Hi [PERSON_NAME]' [PERSON_NAME]! It looks like you have completed your onboardi…" at bounding box center [556, 540] width 255 height 98
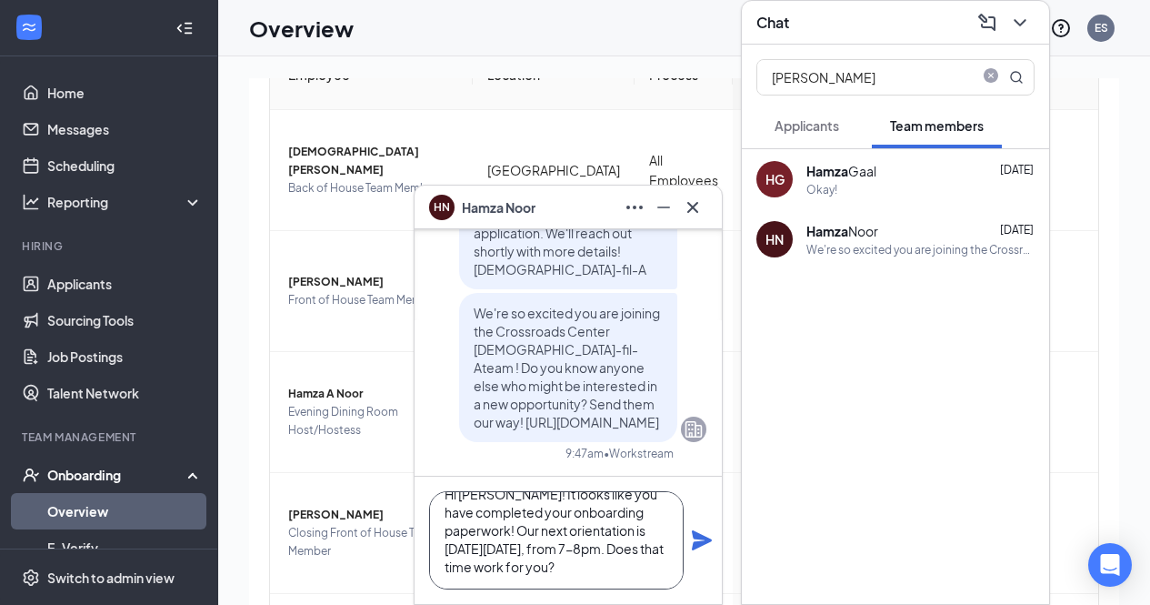
type textarea "Hi [PERSON_NAME]! It looks like you have completed your onboarding paperwork! O…"
click at [697, 546] on icon "Plane" at bounding box center [702, 540] width 20 height 20
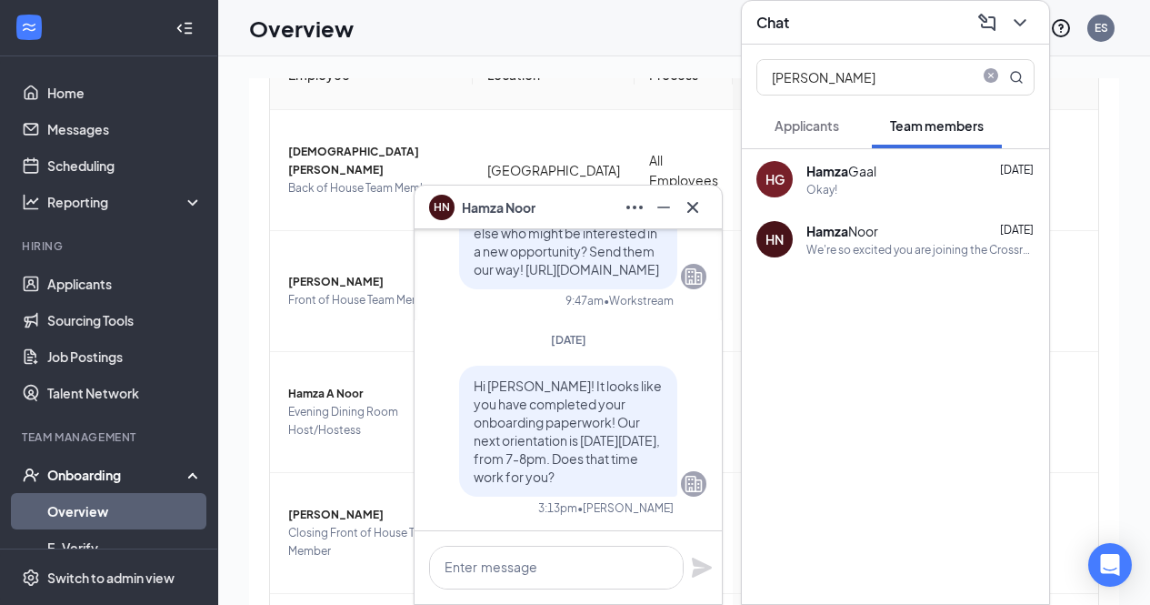
scroll to position [0, 0]
click at [690, 205] on icon "Cross" at bounding box center [692, 206] width 11 height 11
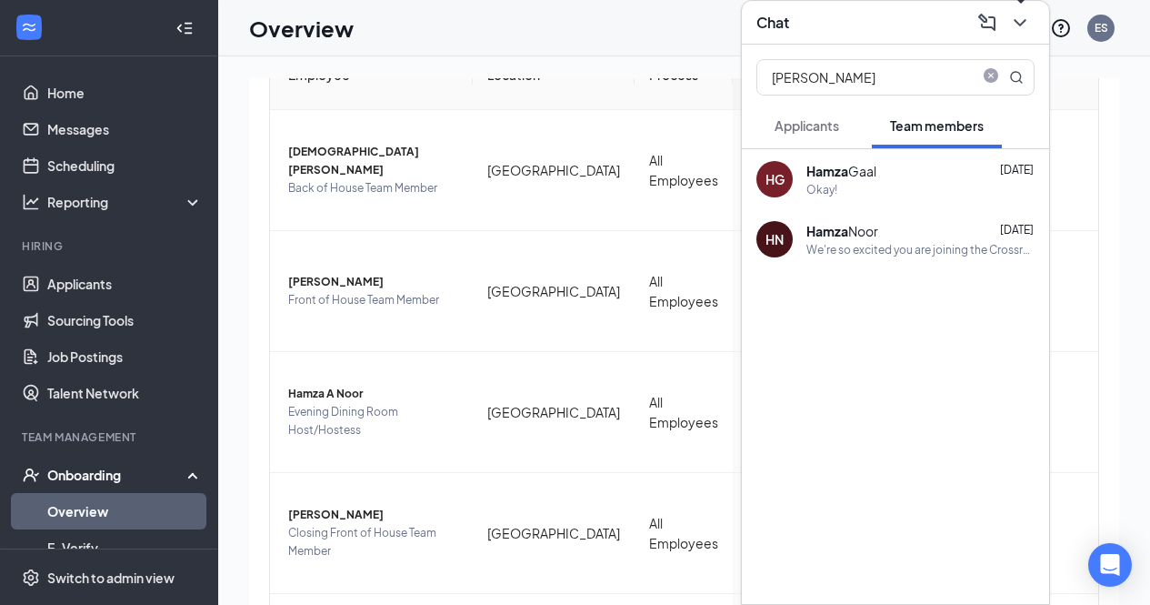
click at [1025, 20] on icon "ChevronDown" at bounding box center [1020, 22] width 12 height 7
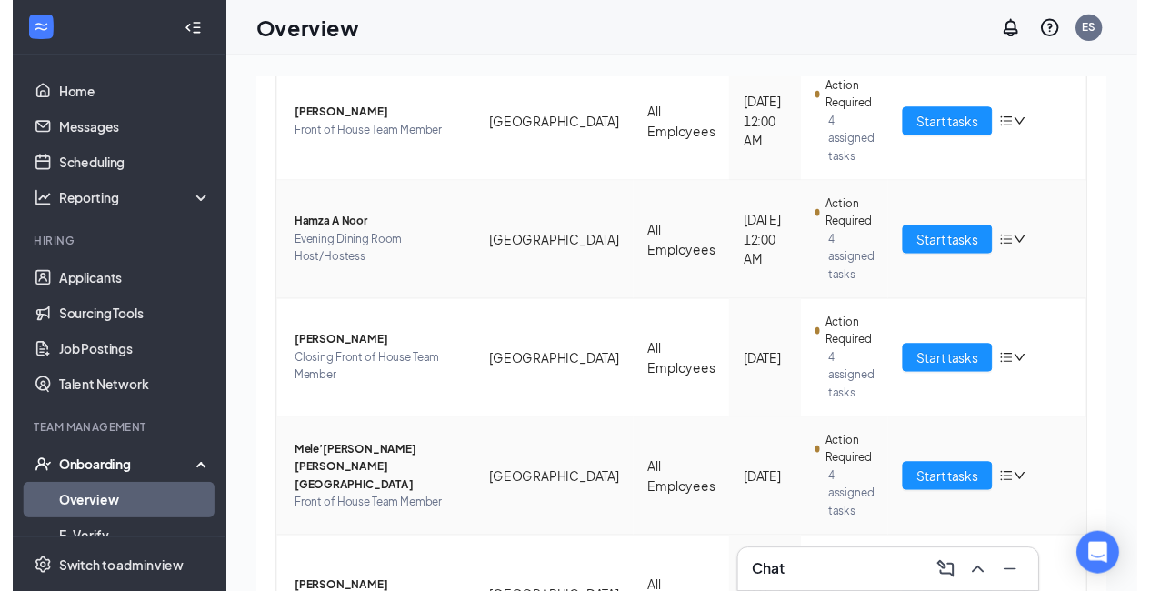
scroll to position [401, 0]
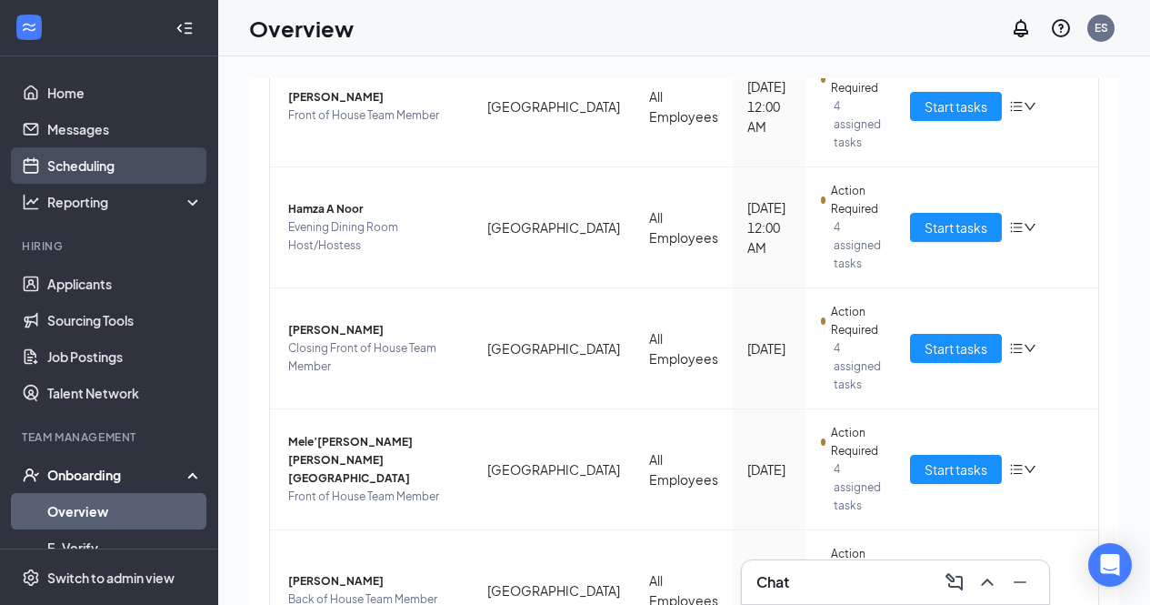
click at [104, 175] on link "Scheduling" at bounding box center [124, 165] width 155 height 36
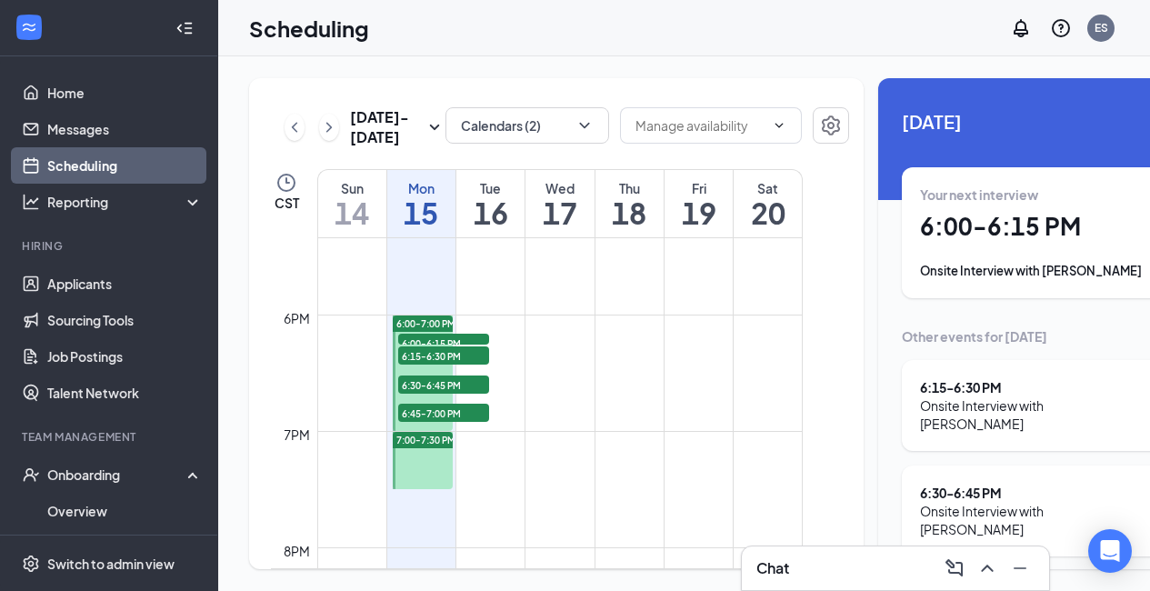
scroll to position [2040, 0]
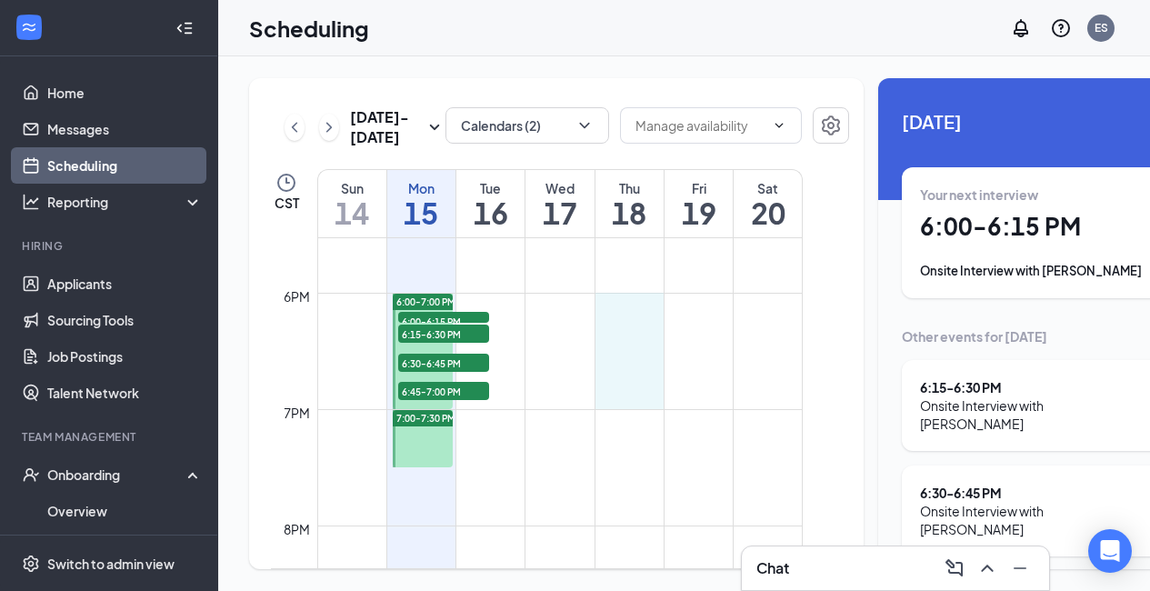
drag, startPoint x: 628, startPoint y: 343, endPoint x: 652, endPoint y: 423, distance: 83.4
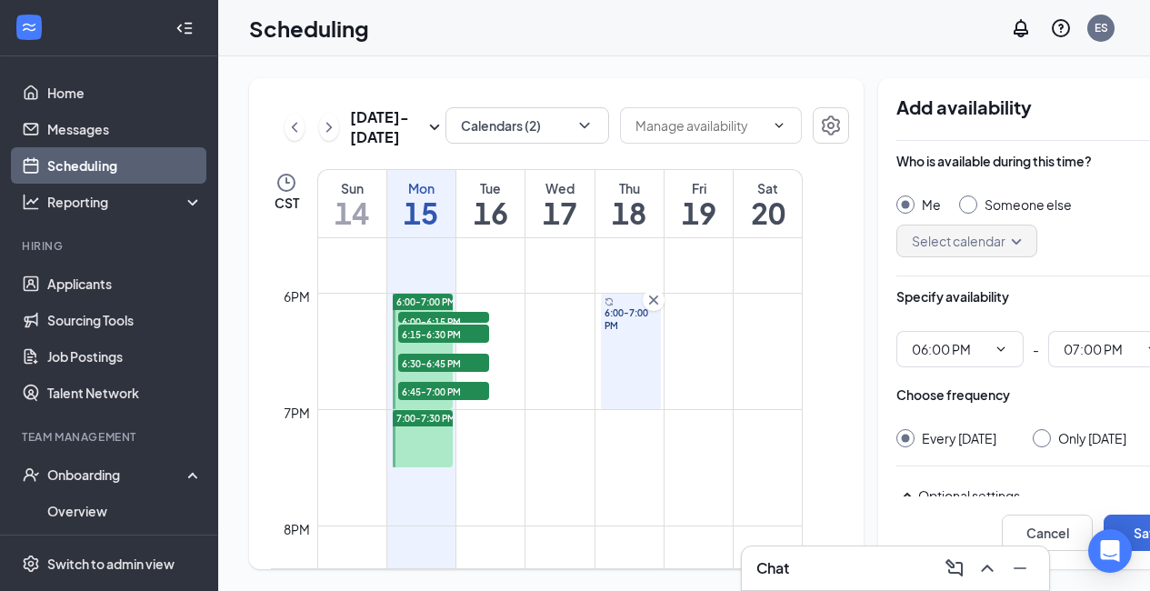
click at [1033, 432] on input "Only [DATE]" at bounding box center [1039, 435] width 13 height 13
radio input "true"
radio input "false"
click at [1147, 542] on button "Save" at bounding box center [1149, 533] width 91 height 36
